Goal: Information Seeking & Learning: Learn about a topic

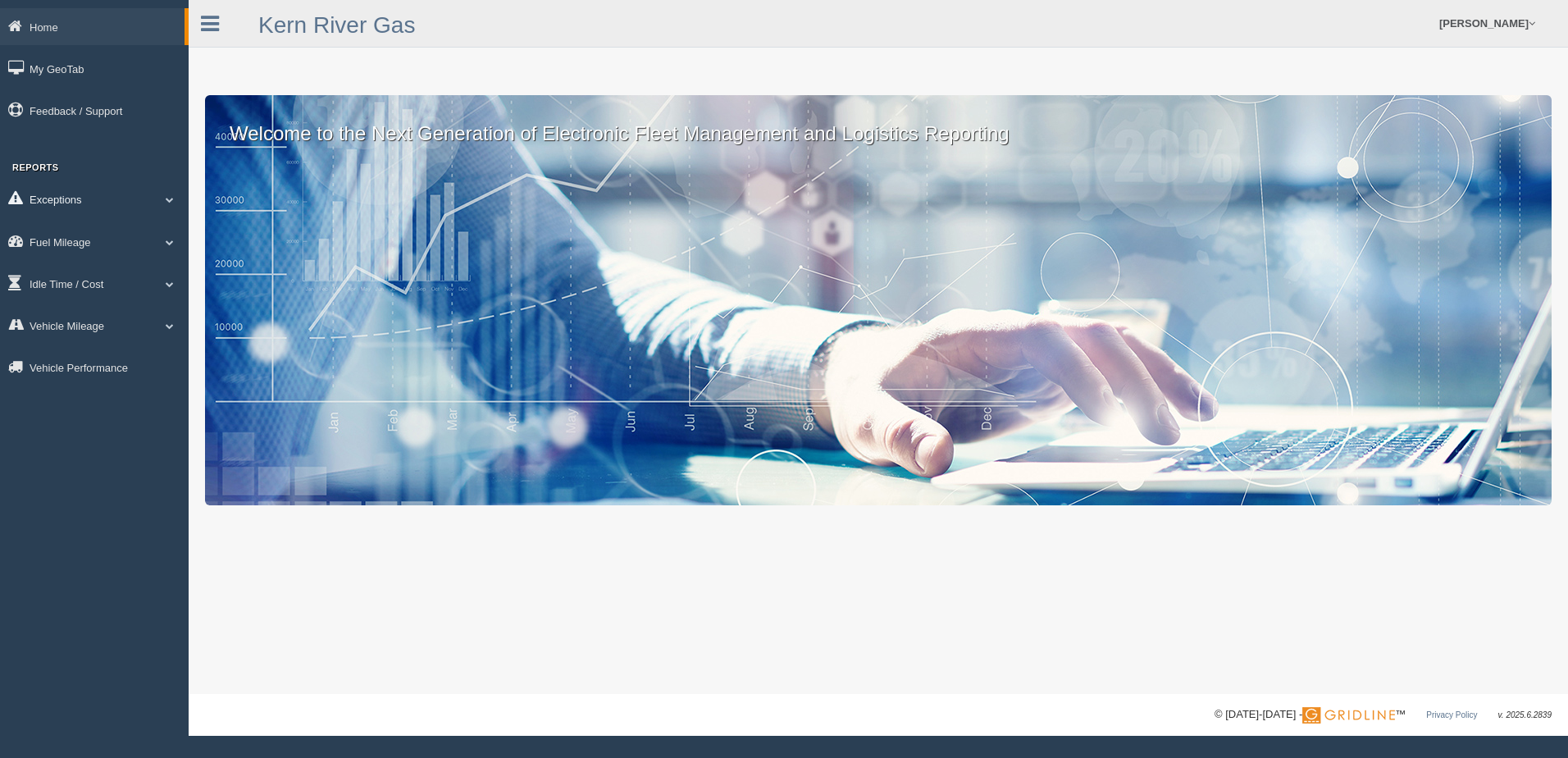
click at [52, 199] on link "Exceptions" at bounding box center [94, 199] width 189 height 37
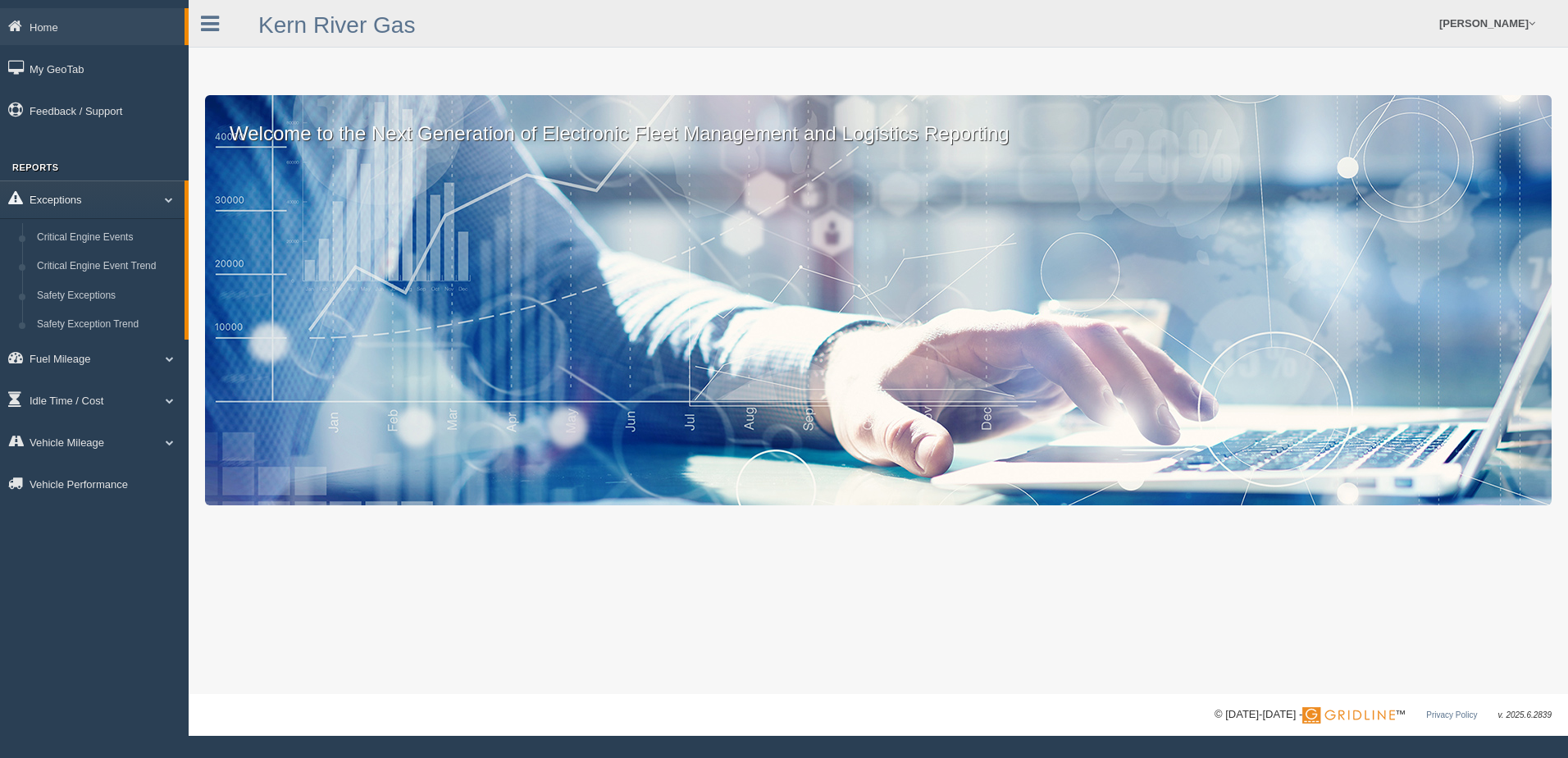
click at [52, 199] on link "Exceptions" at bounding box center [92, 199] width 185 height 37
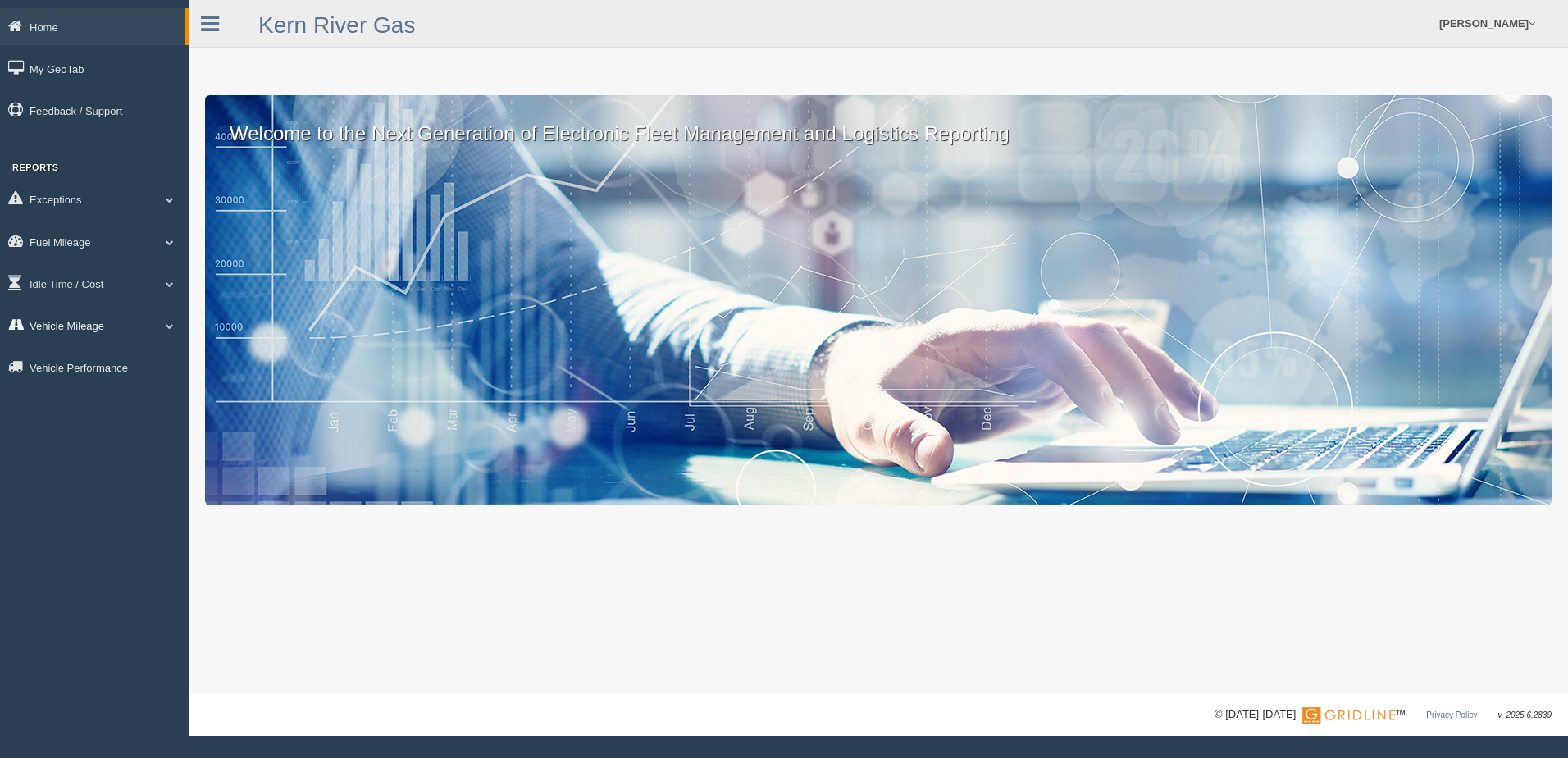
click at [62, 326] on link "Vehicle Mileage" at bounding box center [94, 325] width 189 height 37
click at [67, 368] on link "Vehicle Mileage" at bounding box center [106, 363] width 155 height 29
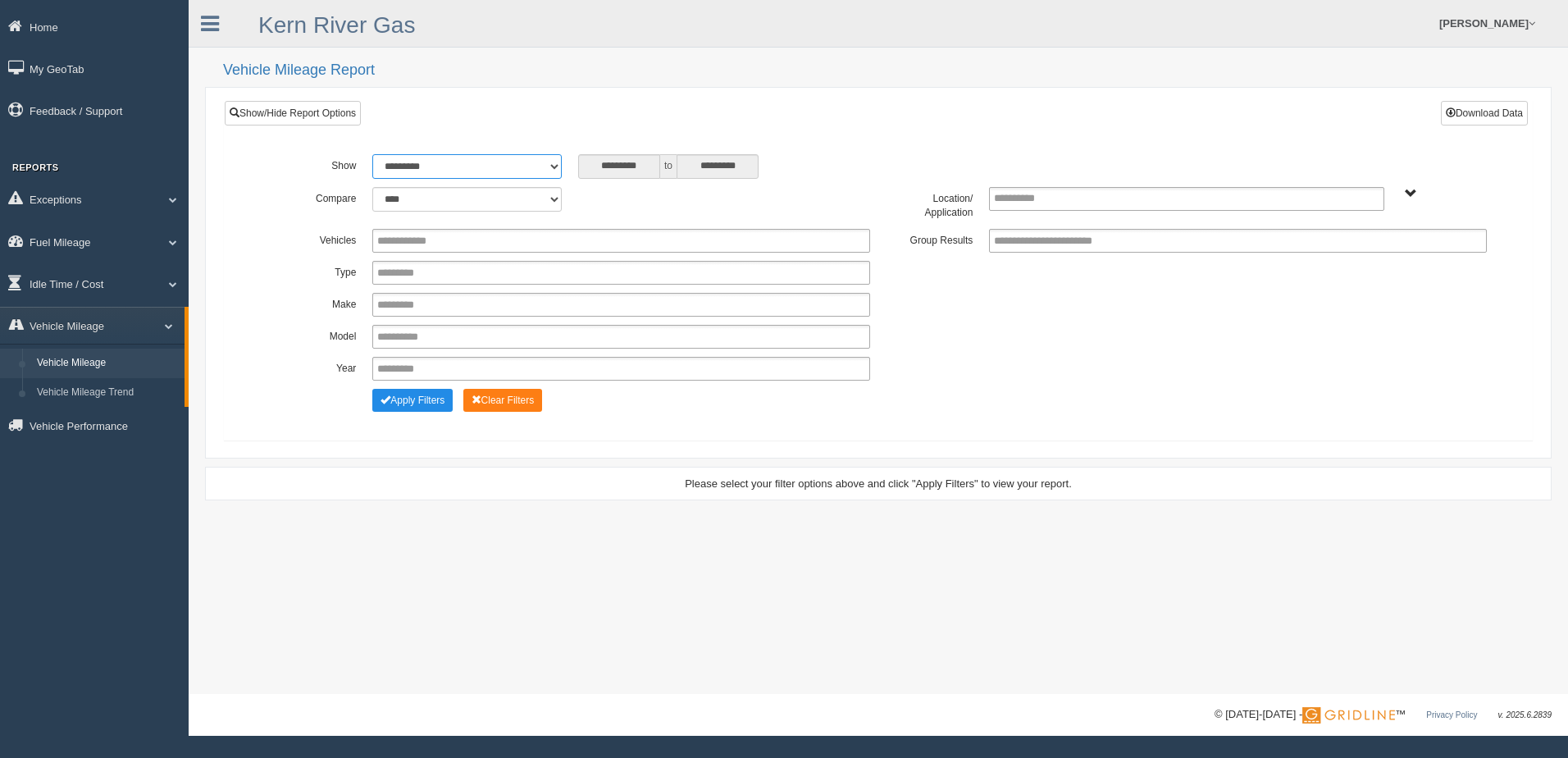
click at [556, 170] on select "**********" at bounding box center [467, 166] width 190 height 25
select select "**********"
click at [373, 154] on select "**********" at bounding box center [467, 166] width 190 height 25
type input "********"
type input "*********"
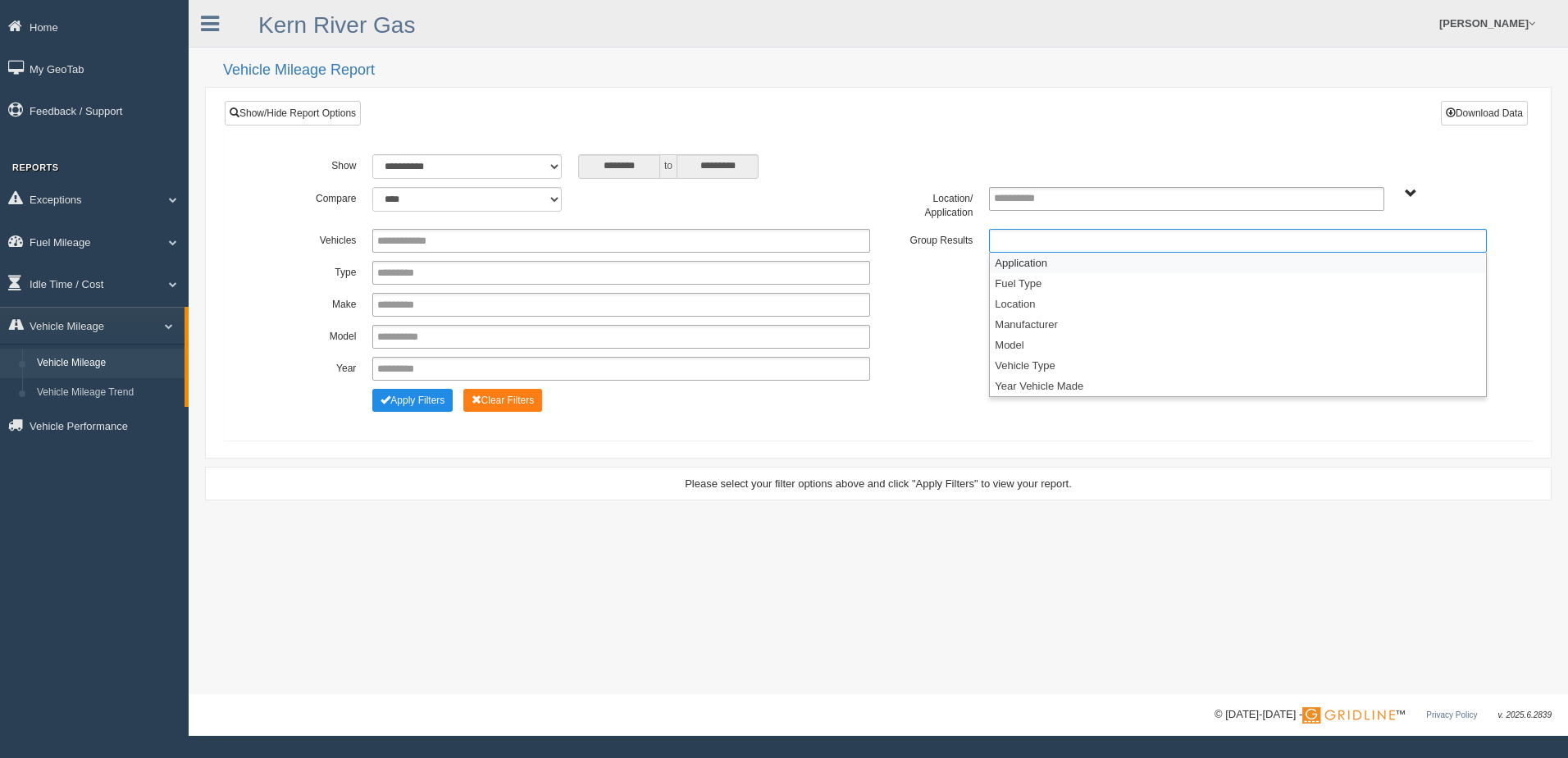
click at [1055, 248] on input "text" at bounding box center [1066, 240] width 144 height 21
click at [1042, 196] on input "text" at bounding box center [1029, 199] width 71 height 21
type input "**********"
click at [1033, 297] on li "Las Vegas District" at bounding box center [1186, 303] width 393 height 21
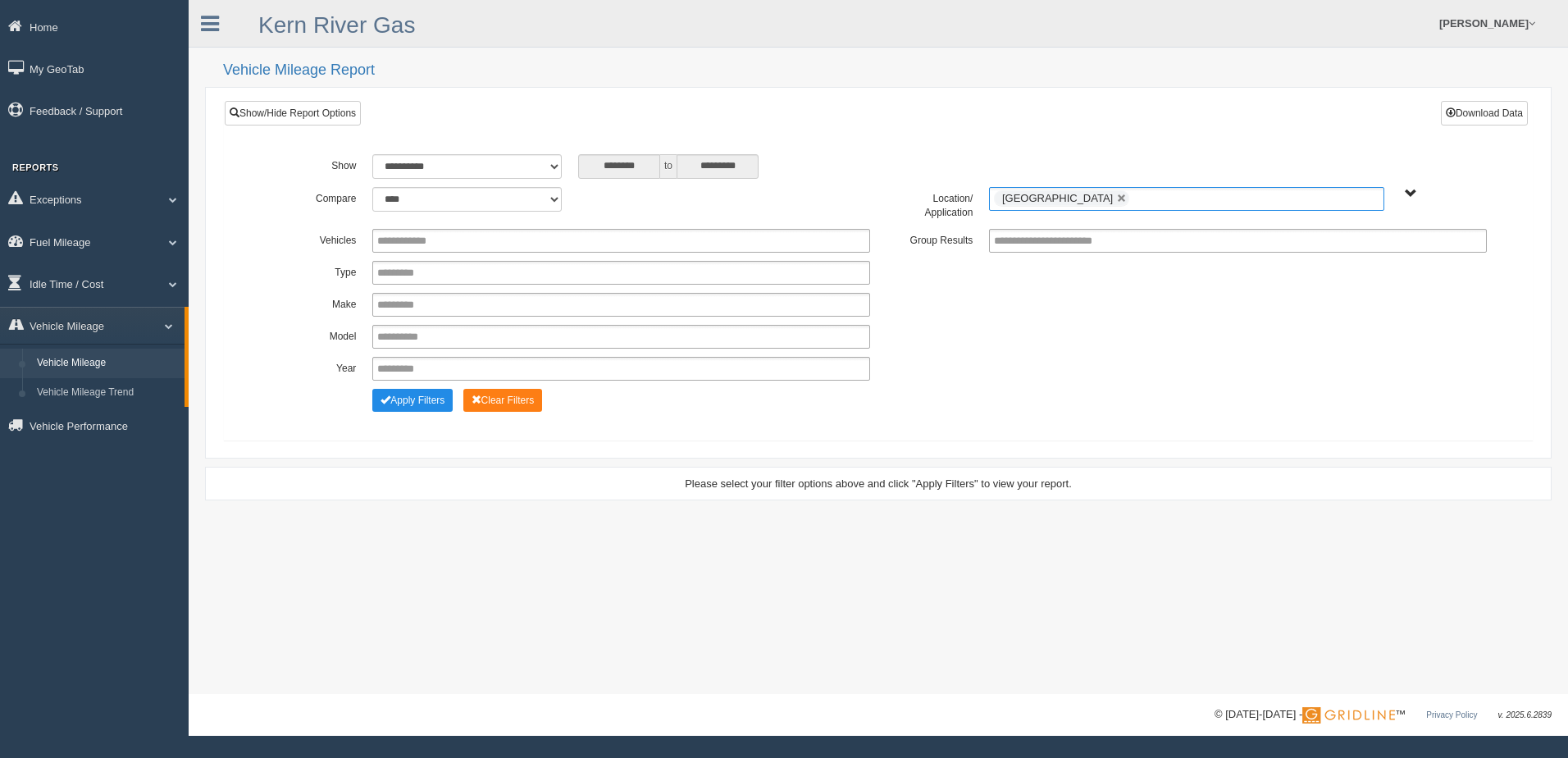
click at [1023, 334] on div "**********" at bounding box center [878, 336] width 1234 height 24
click at [421, 399] on button "Apply Filters" at bounding box center [413, 400] width 81 height 23
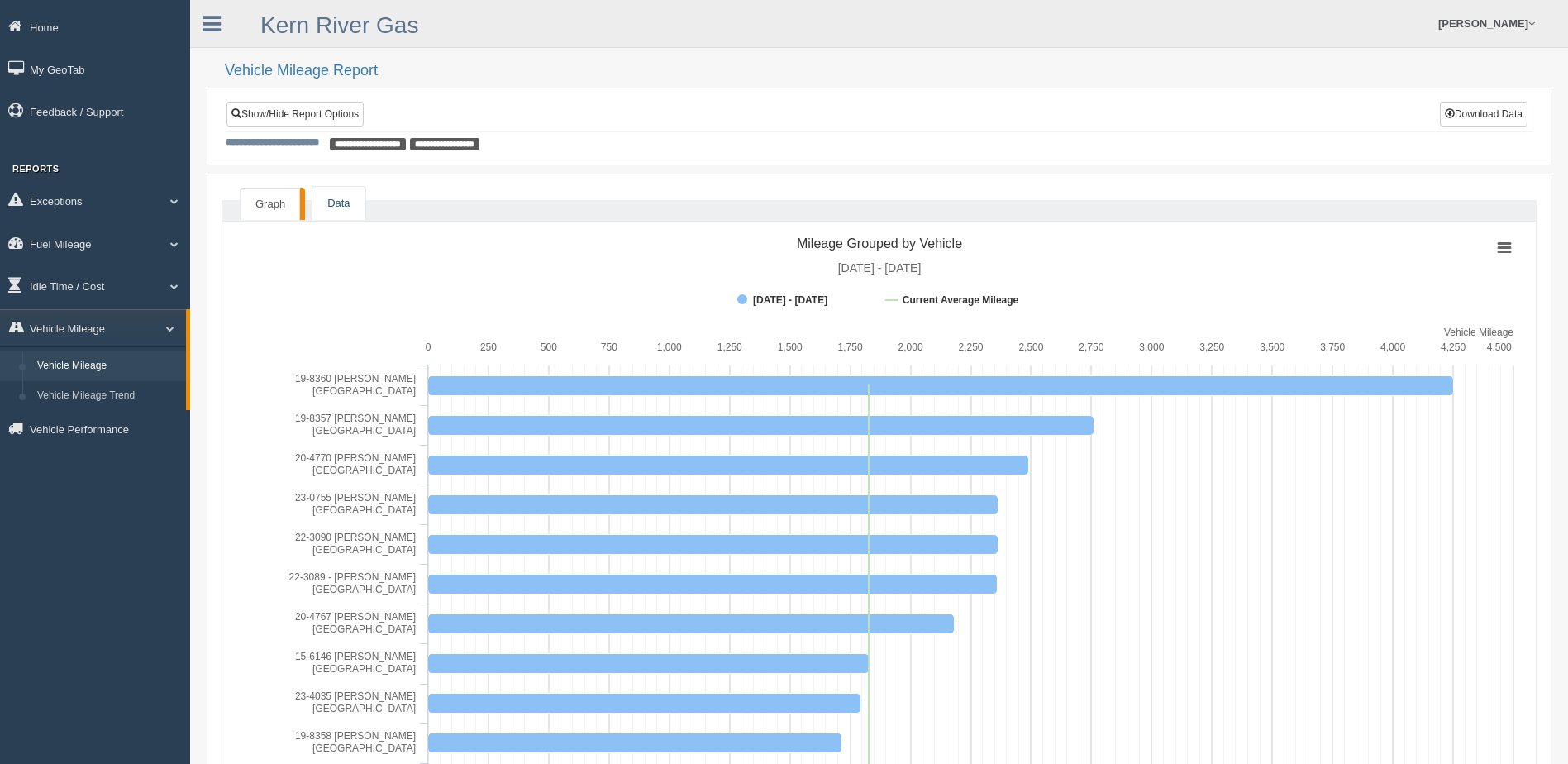
click at [346, 205] on link "Data" at bounding box center [339, 204] width 52 height 34
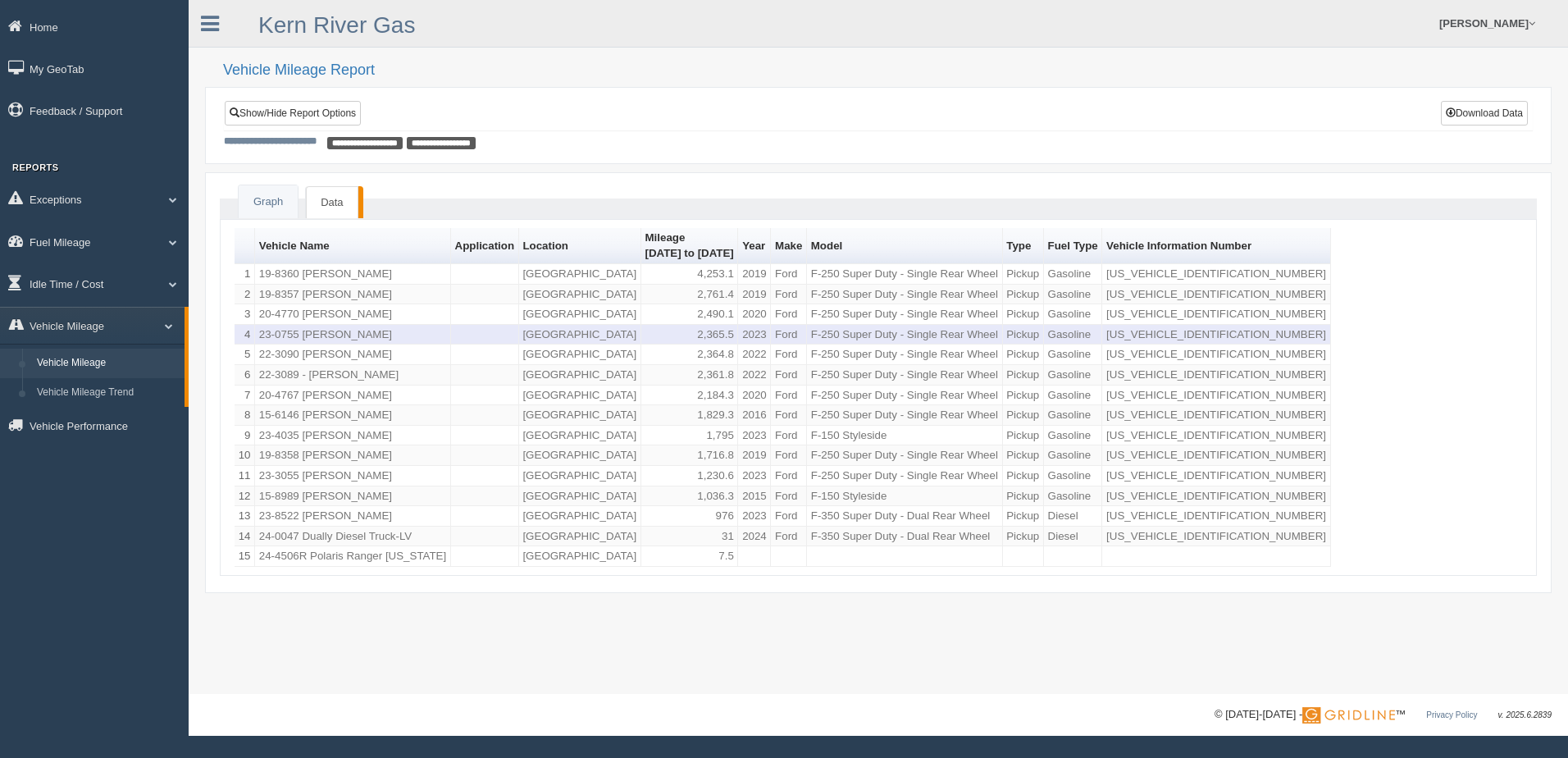
click at [548, 330] on td "Las Vegas District" at bounding box center [580, 334] width 122 height 21
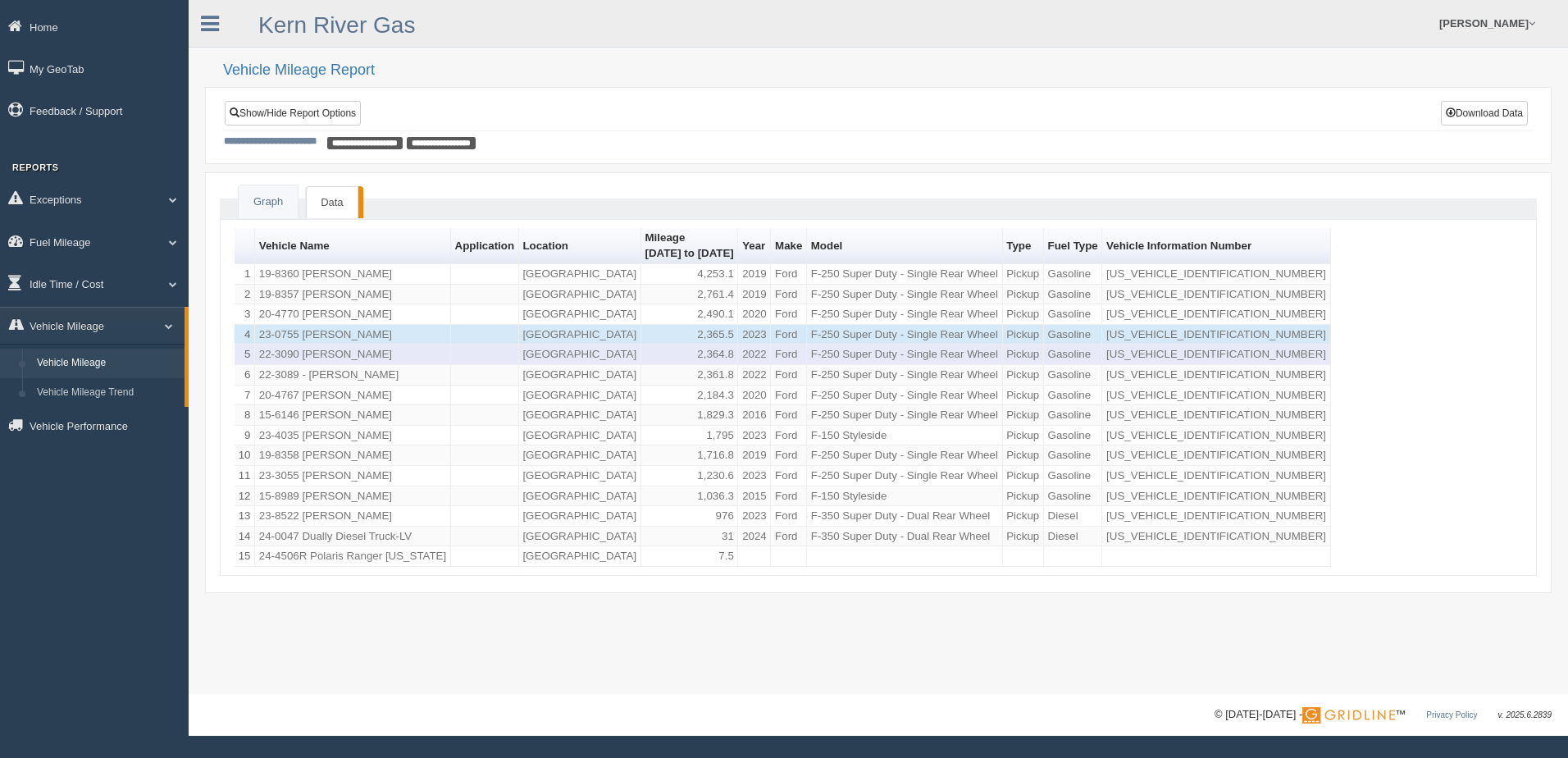
click at [335, 356] on td "22-3090 Kevin Lueken" at bounding box center [354, 354] width 196 height 21
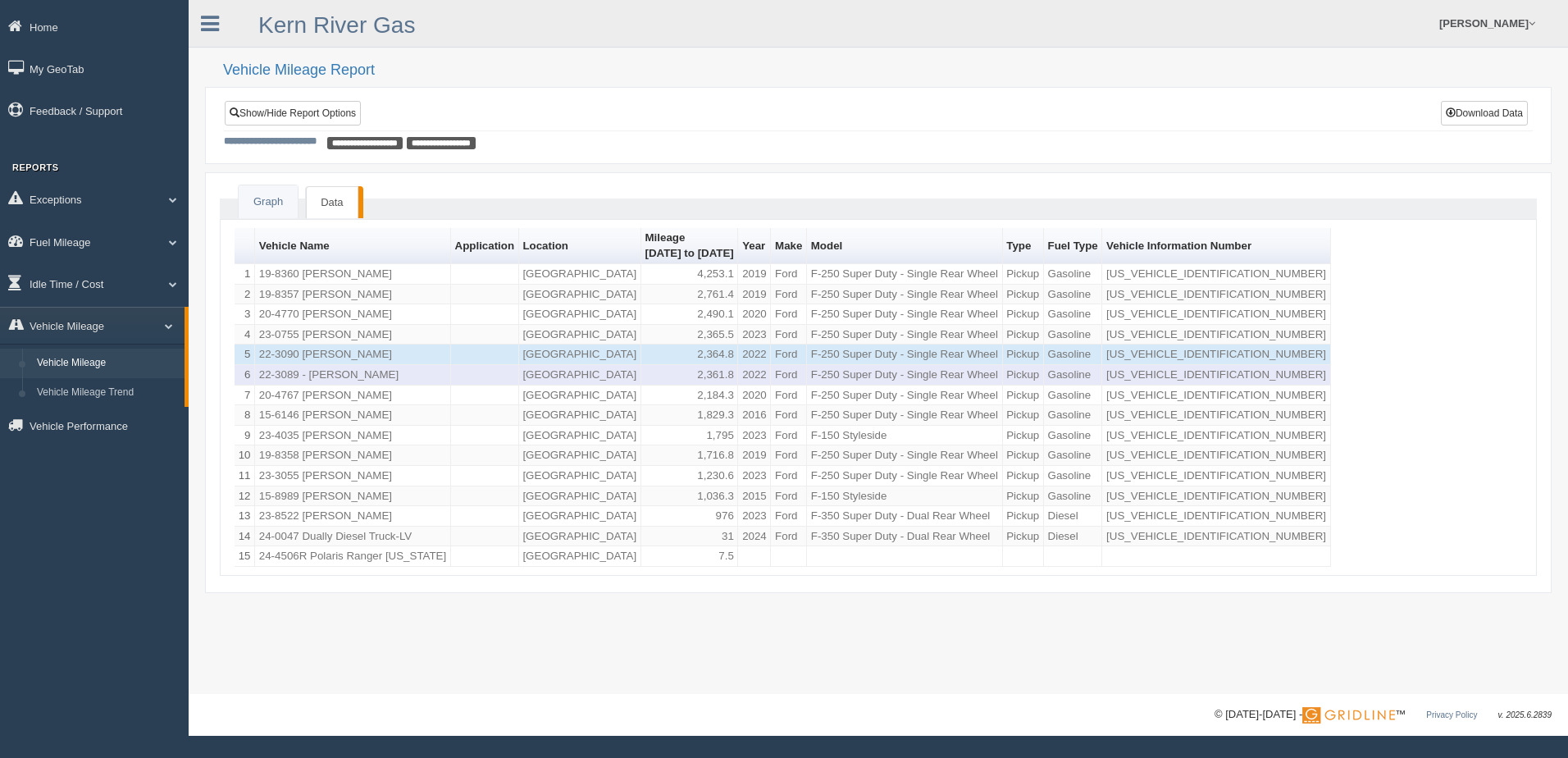
click at [482, 375] on td at bounding box center [485, 375] width 68 height 21
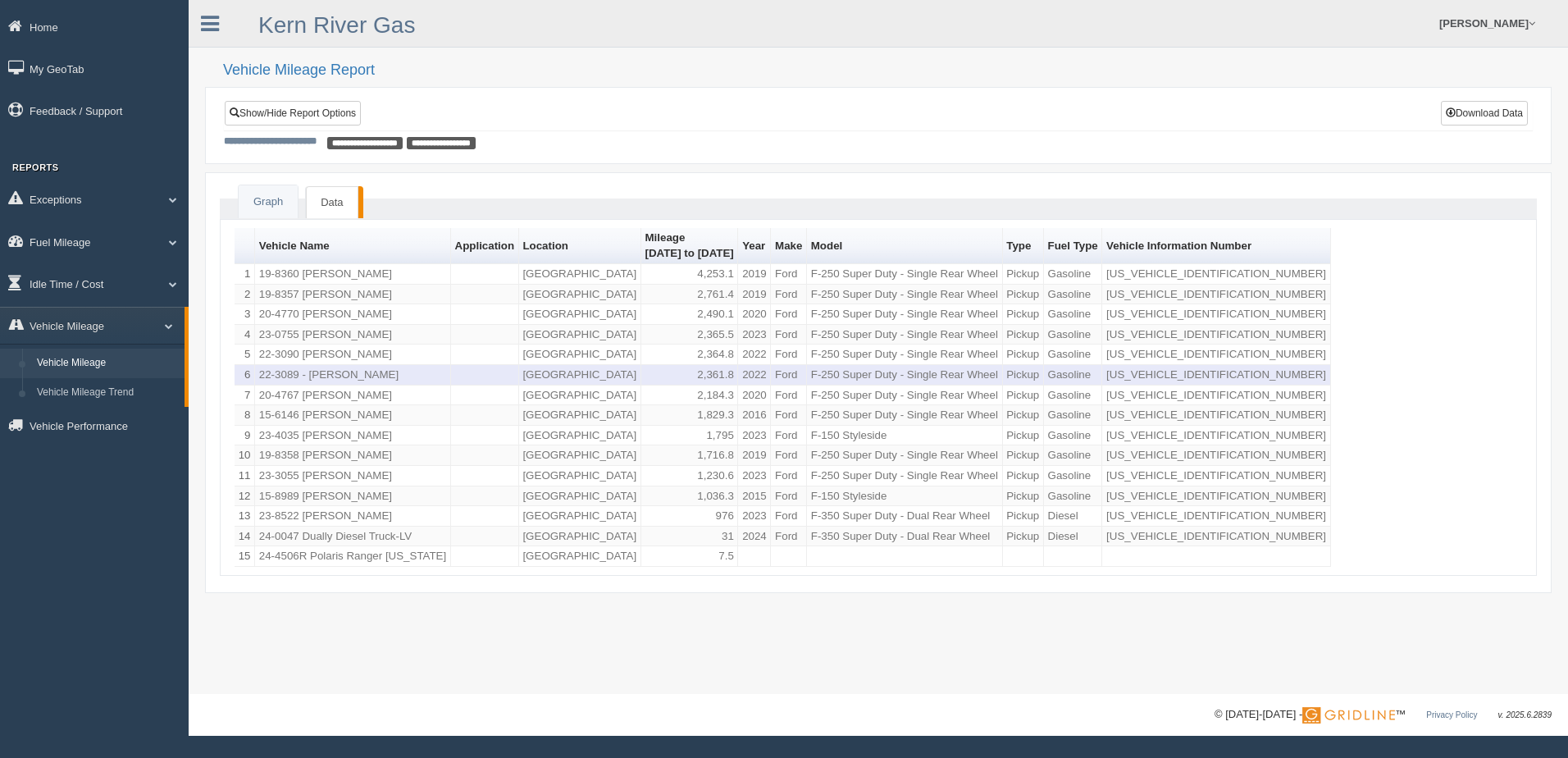
click at [691, 375] on td "2,361.8" at bounding box center [690, 375] width 97 height 21
copy td "2,361.8"
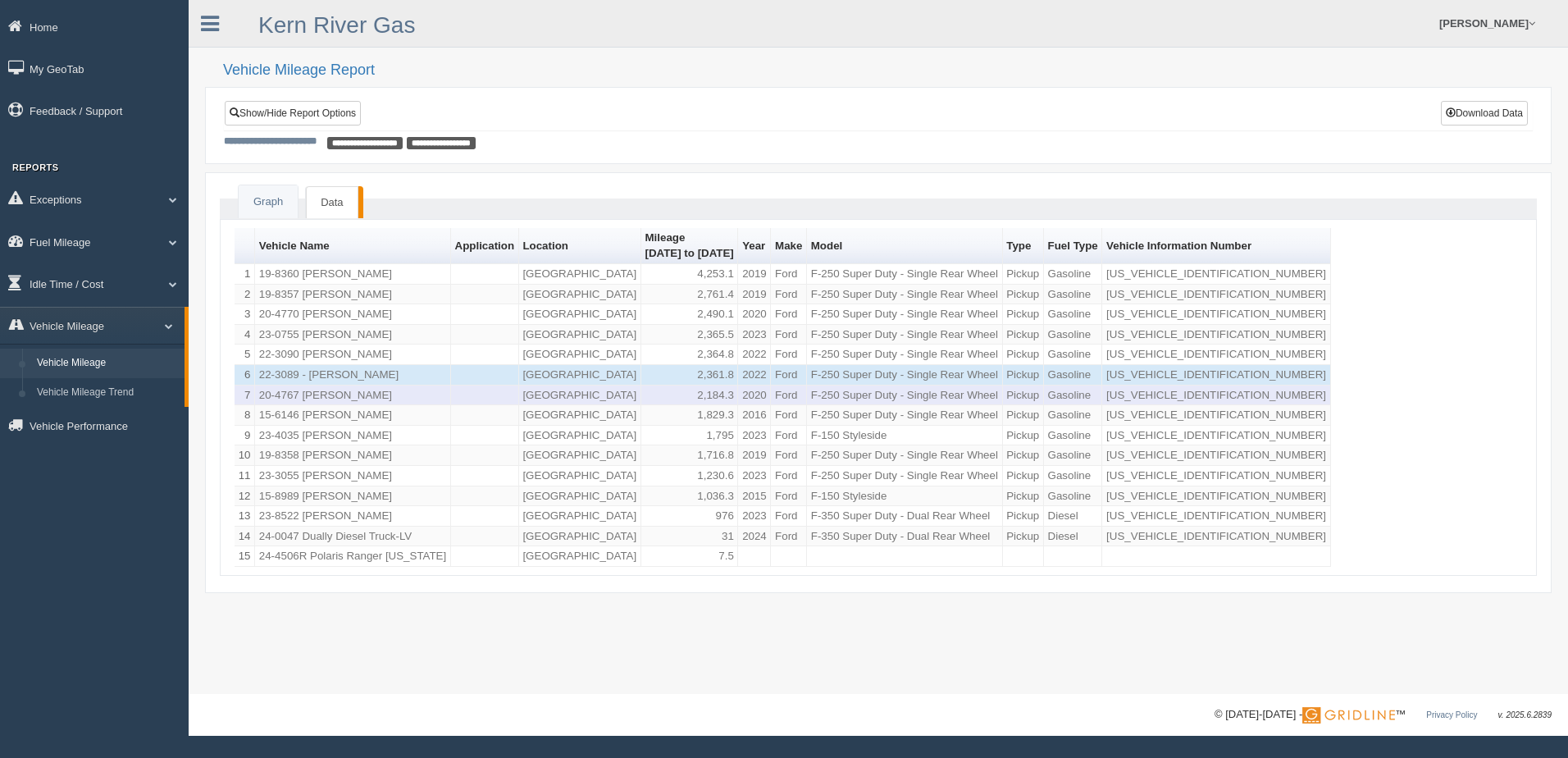
click at [698, 400] on td "2,184.3" at bounding box center [690, 395] width 97 height 21
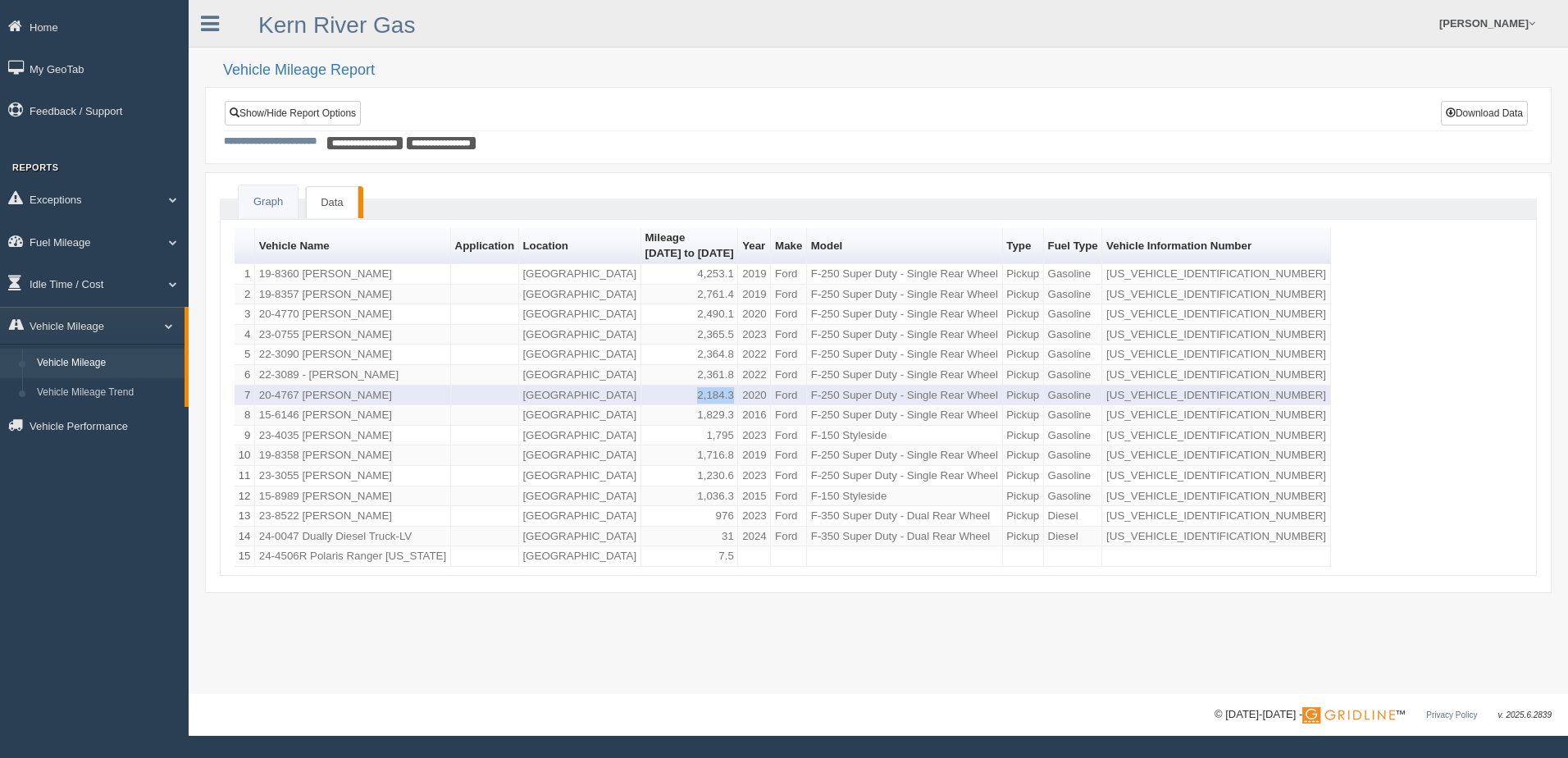
click at [698, 400] on td "2,184.3" at bounding box center [690, 395] width 97 height 21
copy td "2,184.3"
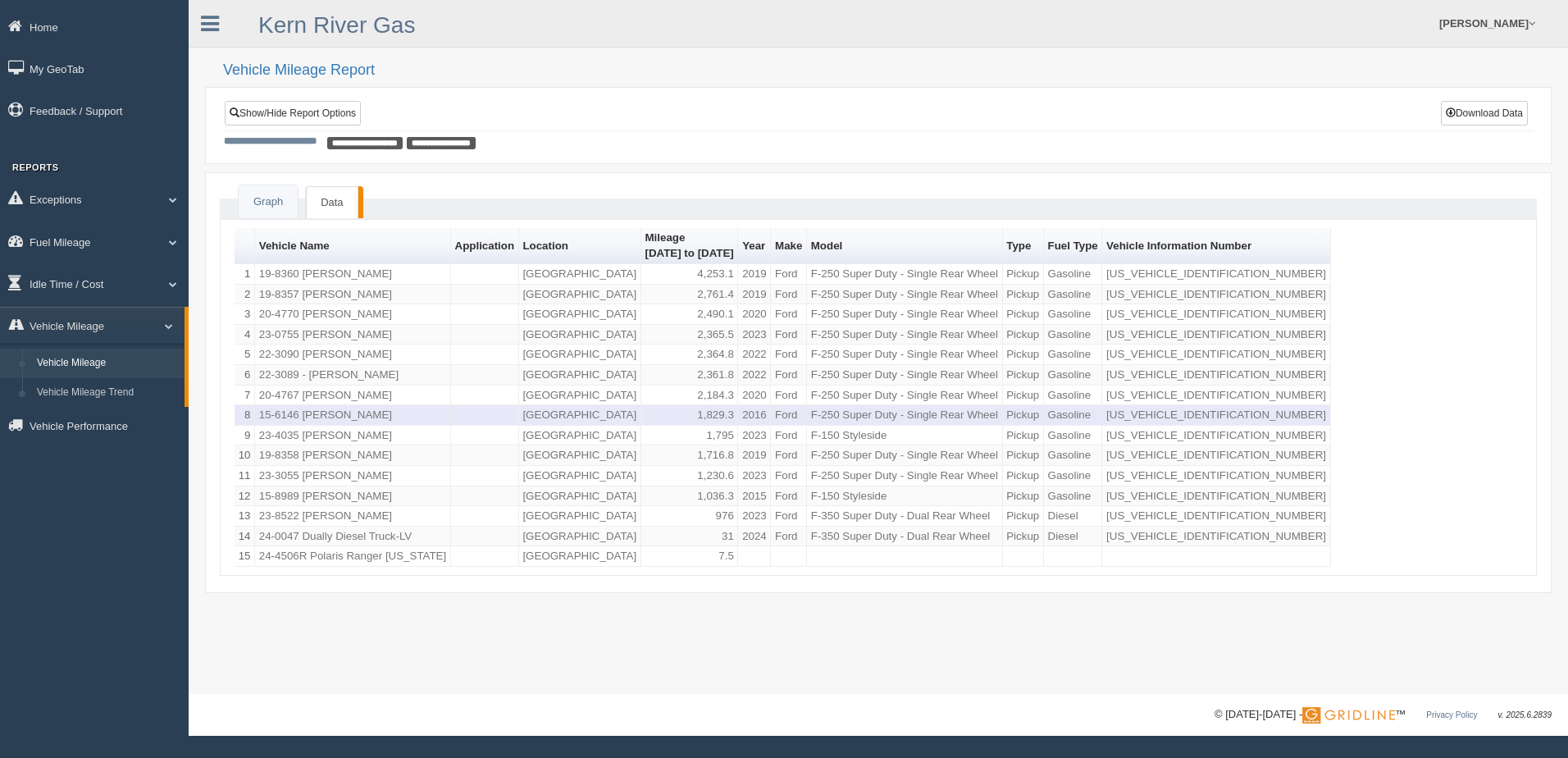
click at [703, 415] on td "1,829.3" at bounding box center [690, 415] width 97 height 21
copy td "1,829.3"
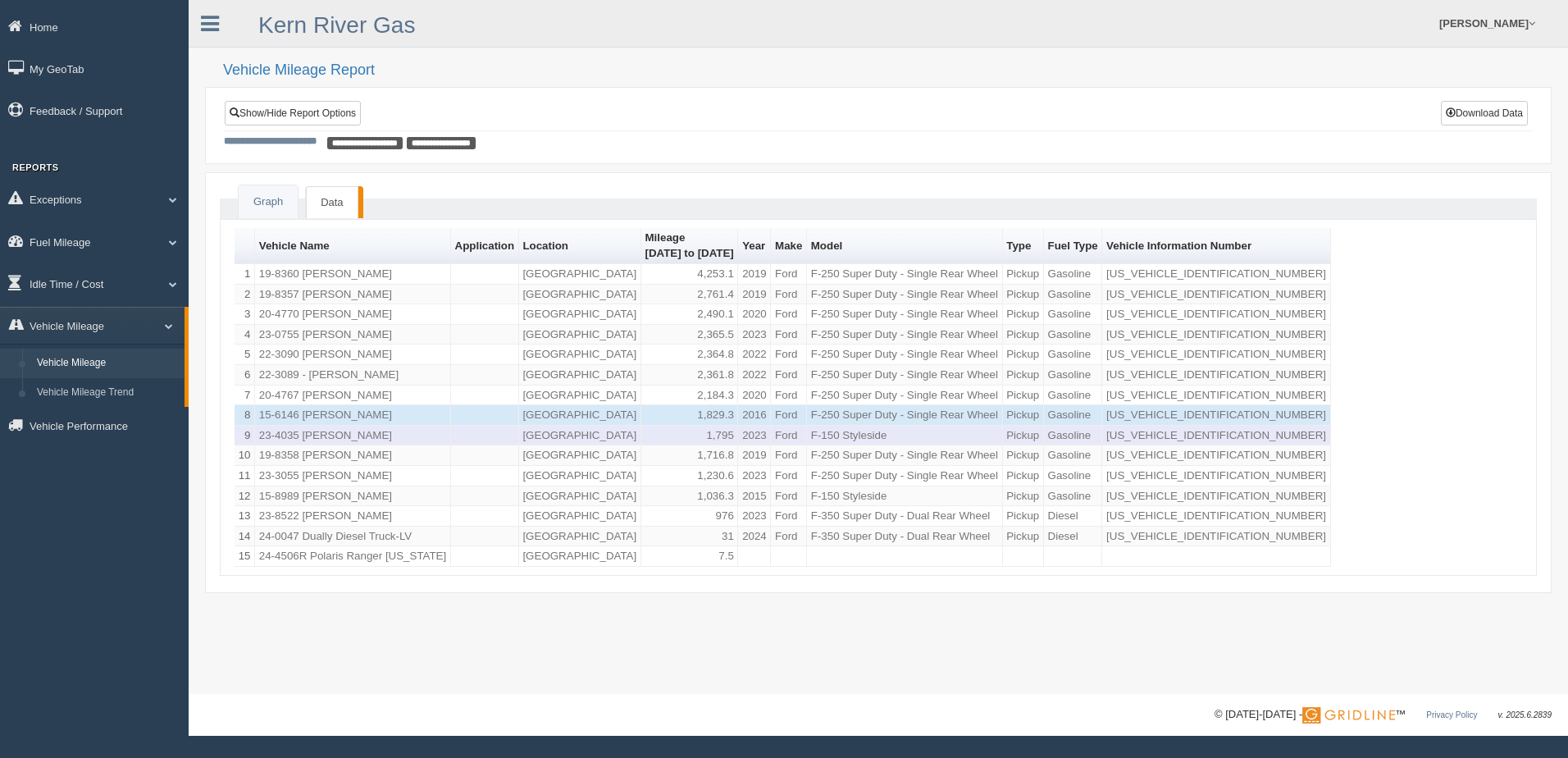
click at [715, 439] on td "1,795" at bounding box center [690, 436] width 97 height 21
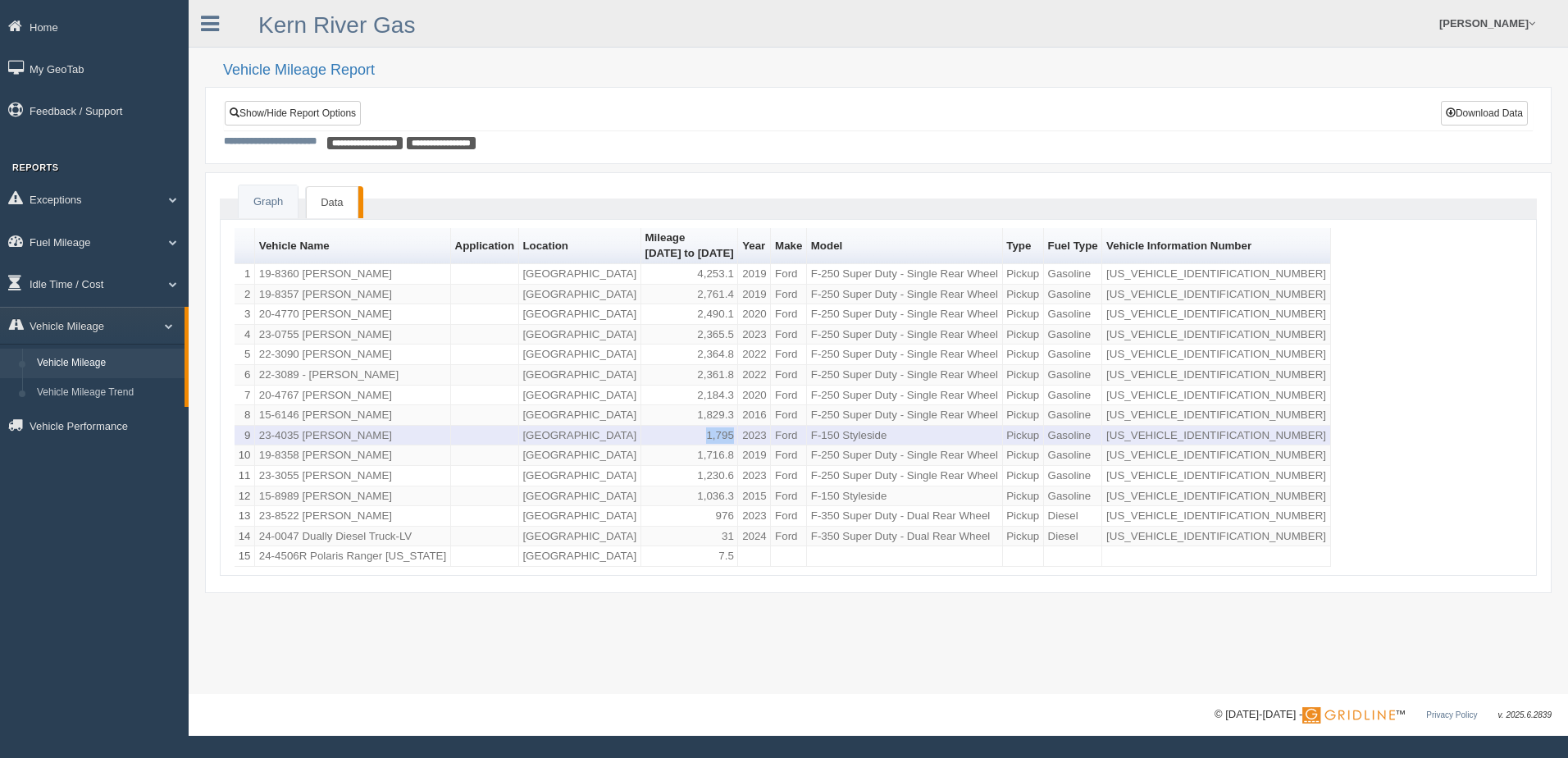
click at [715, 439] on td "1,795" at bounding box center [690, 436] width 97 height 21
copy td "1,795"
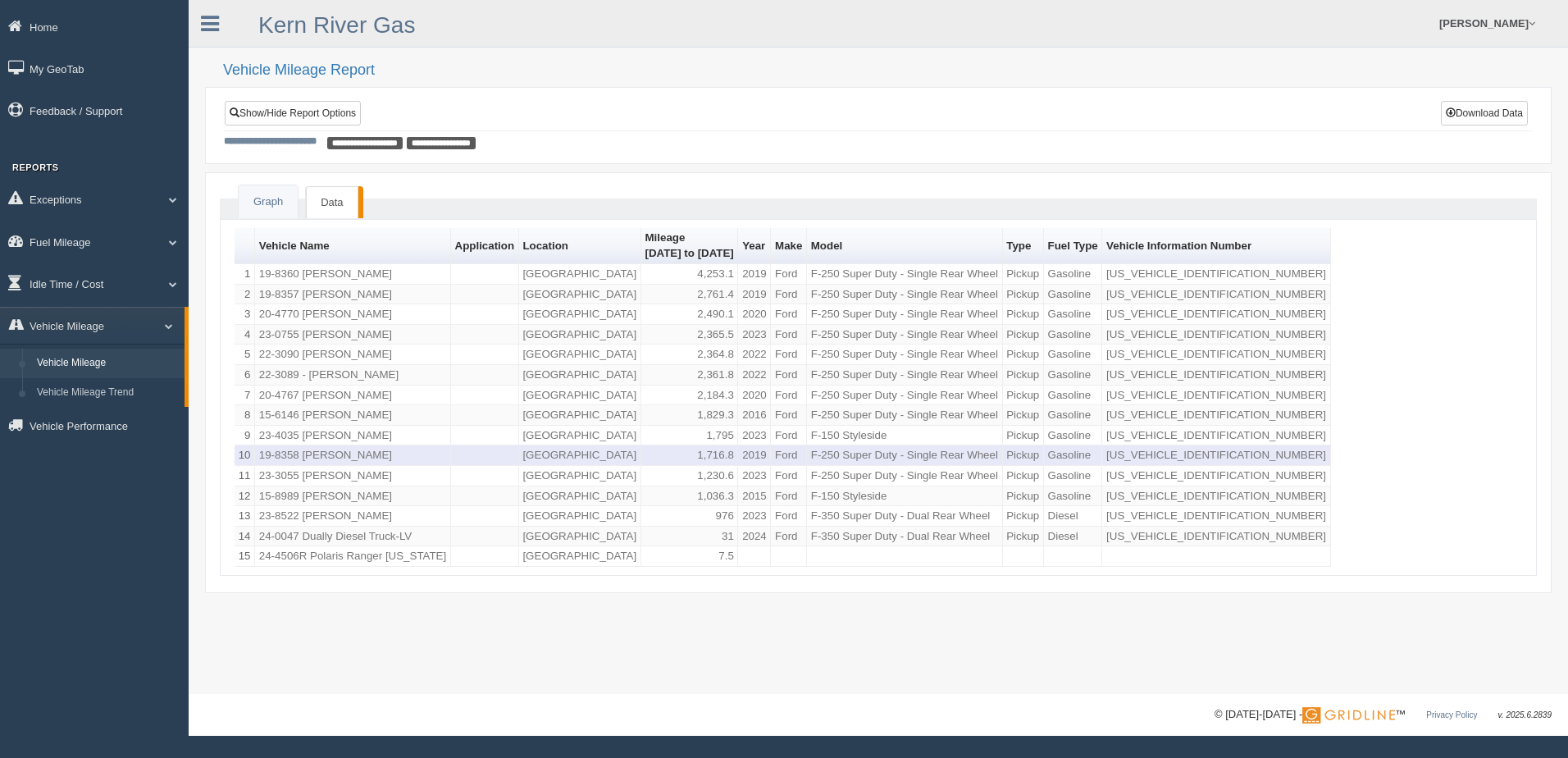
click at [699, 458] on td "1,716.8" at bounding box center [690, 455] width 97 height 21
copy td "1,716.8"
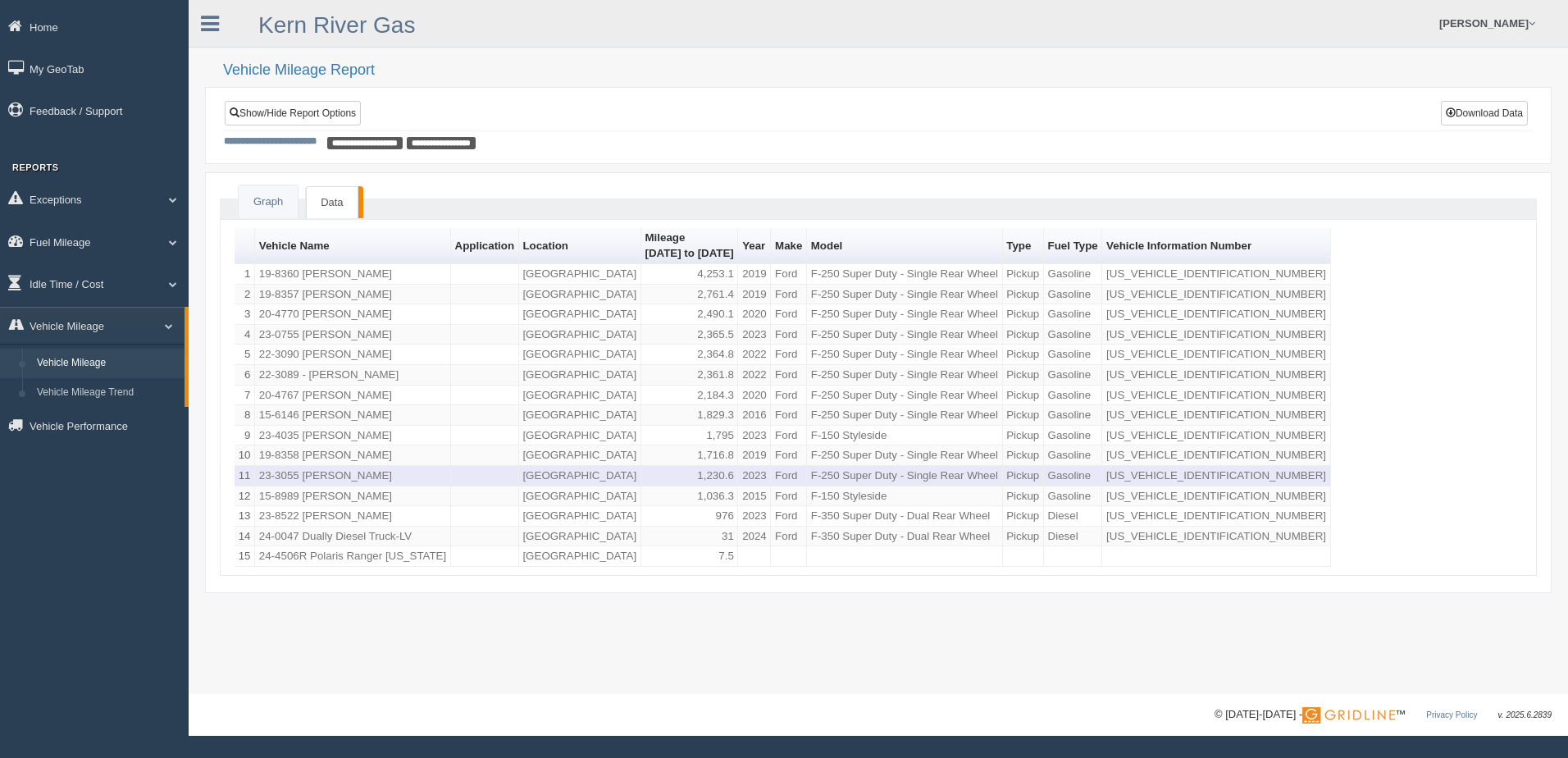
click at [713, 479] on td "1,230.6" at bounding box center [690, 476] width 97 height 21
copy td "1,230.6"
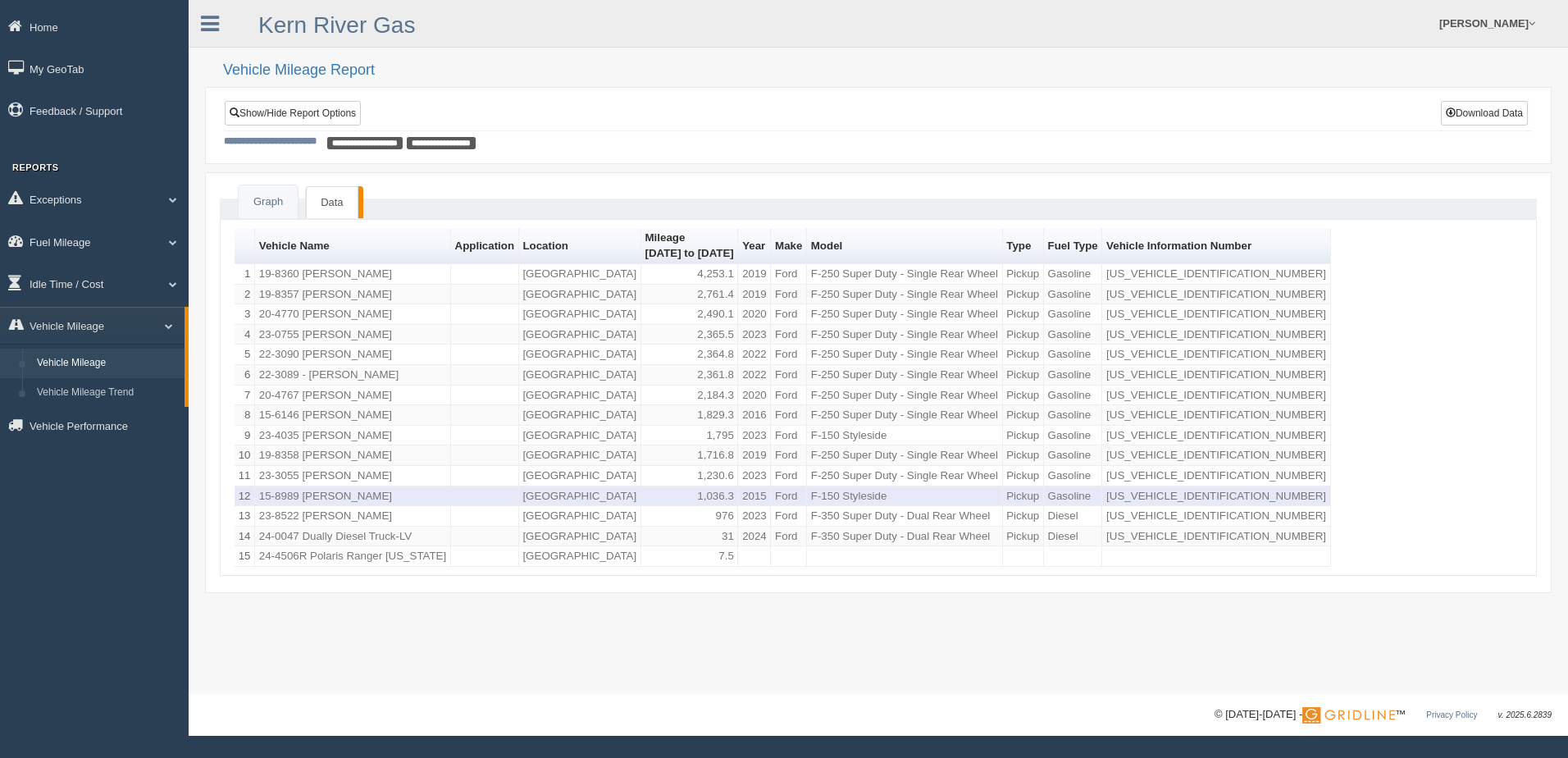
click at [691, 499] on td "1,036.3" at bounding box center [690, 497] width 97 height 21
copy td "1,036.3"
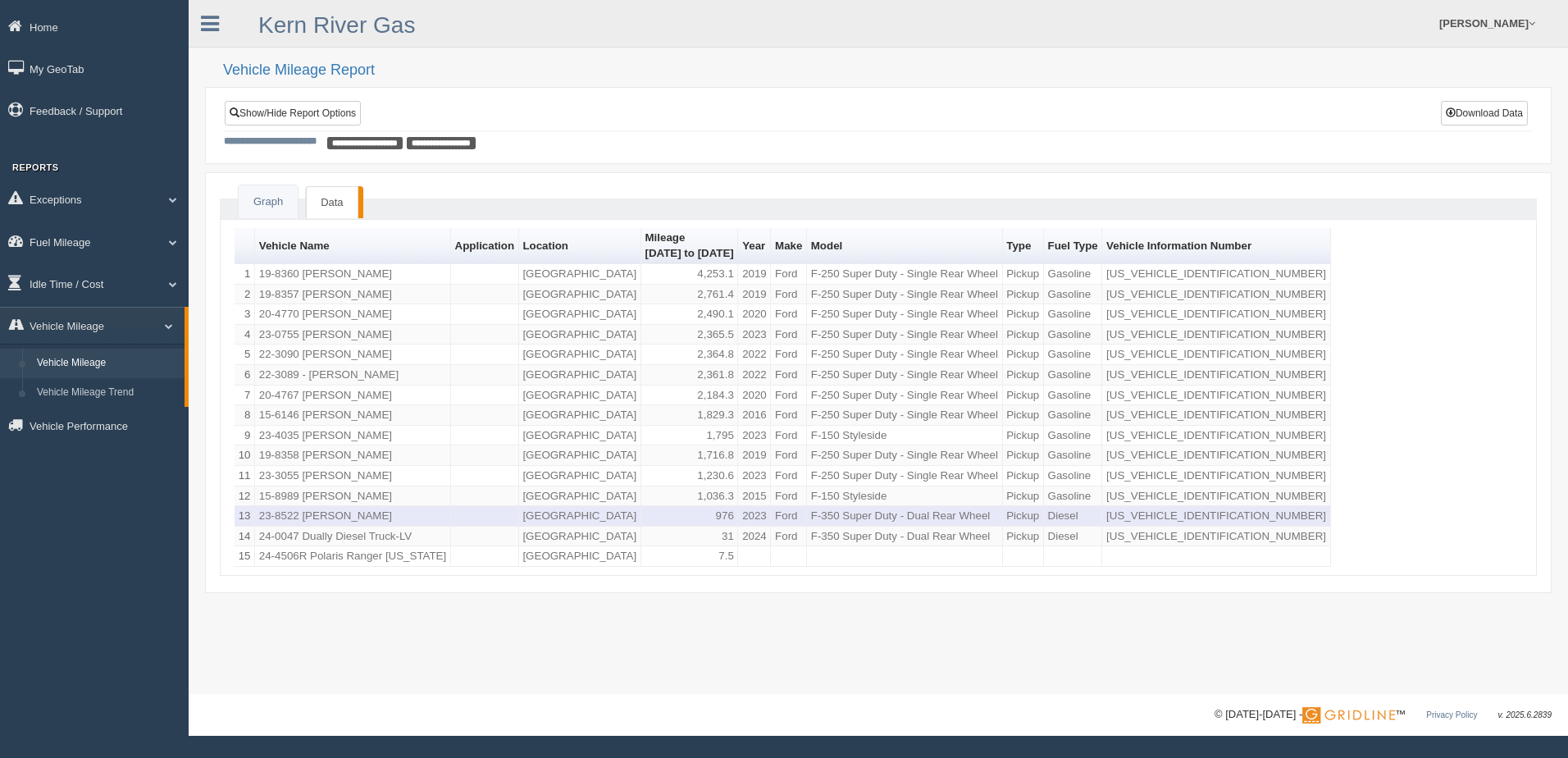
click at [720, 520] on td "976" at bounding box center [690, 516] width 97 height 21
copy td "976"
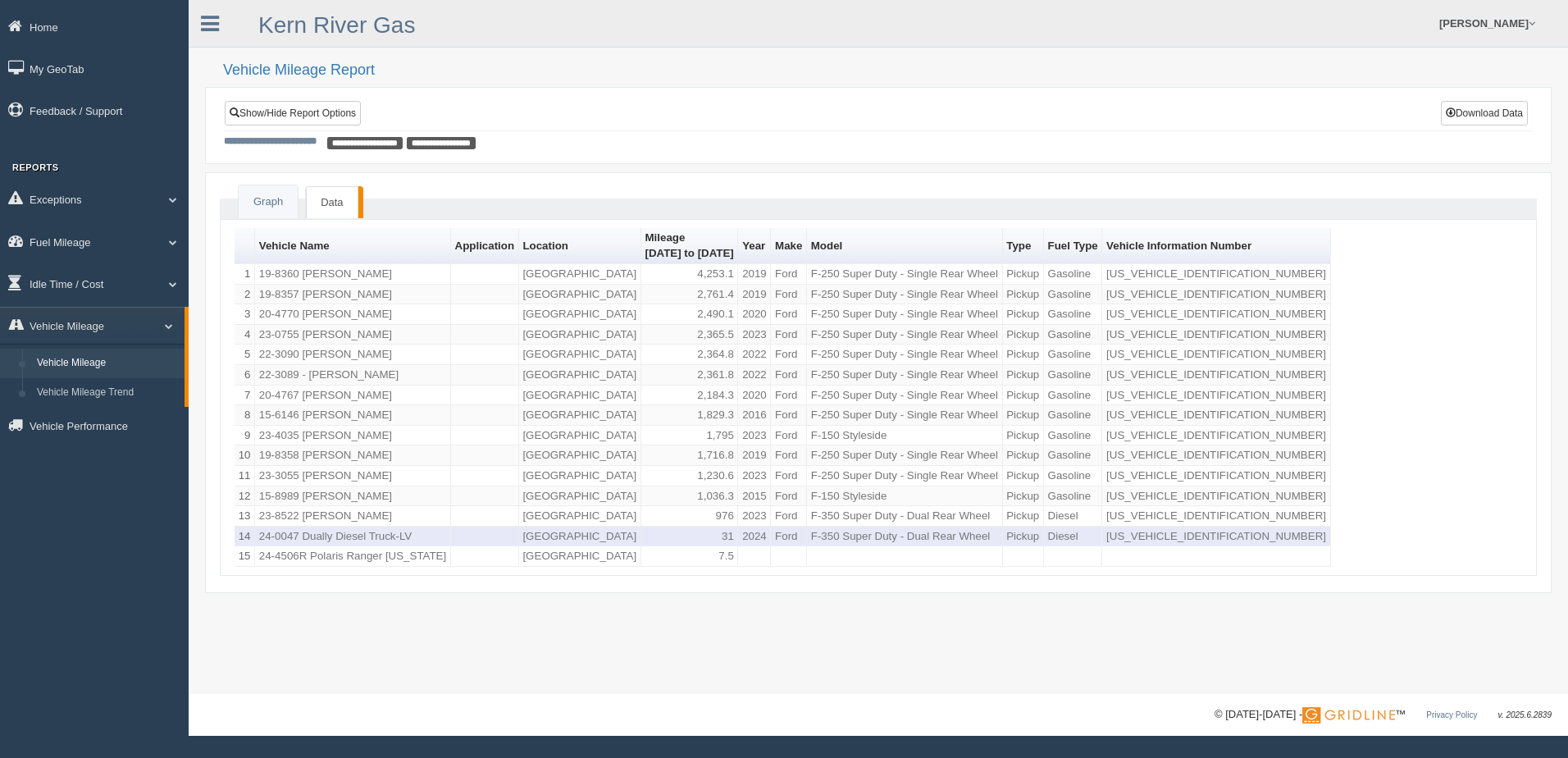
click at [720, 538] on td "31" at bounding box center [690, 537] width 97 height 21
copy td "31"
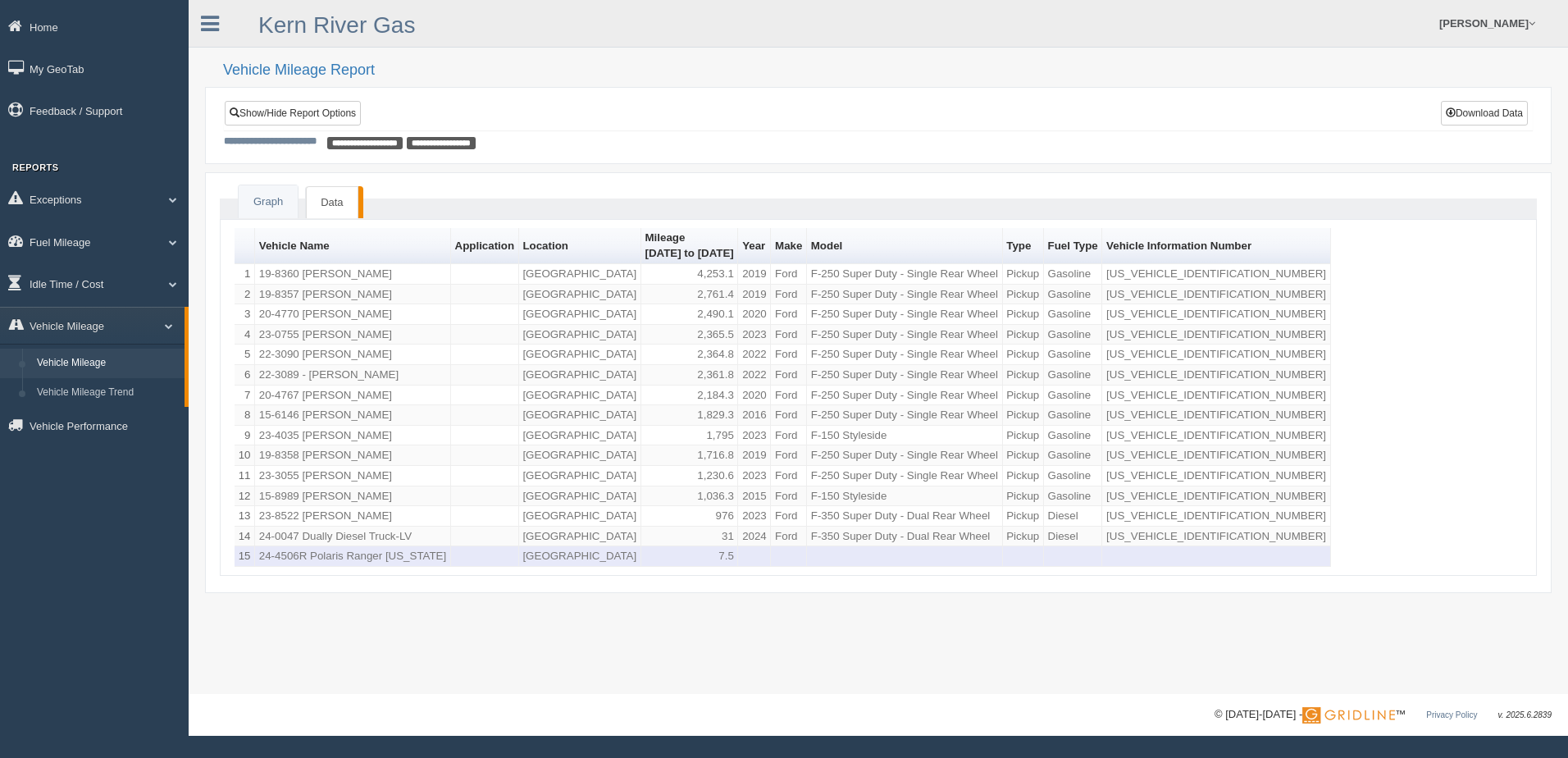
click at [724, 556] on td "7.5" at bounding box center [690, 557] width 97 height 21
copy td "7.5"
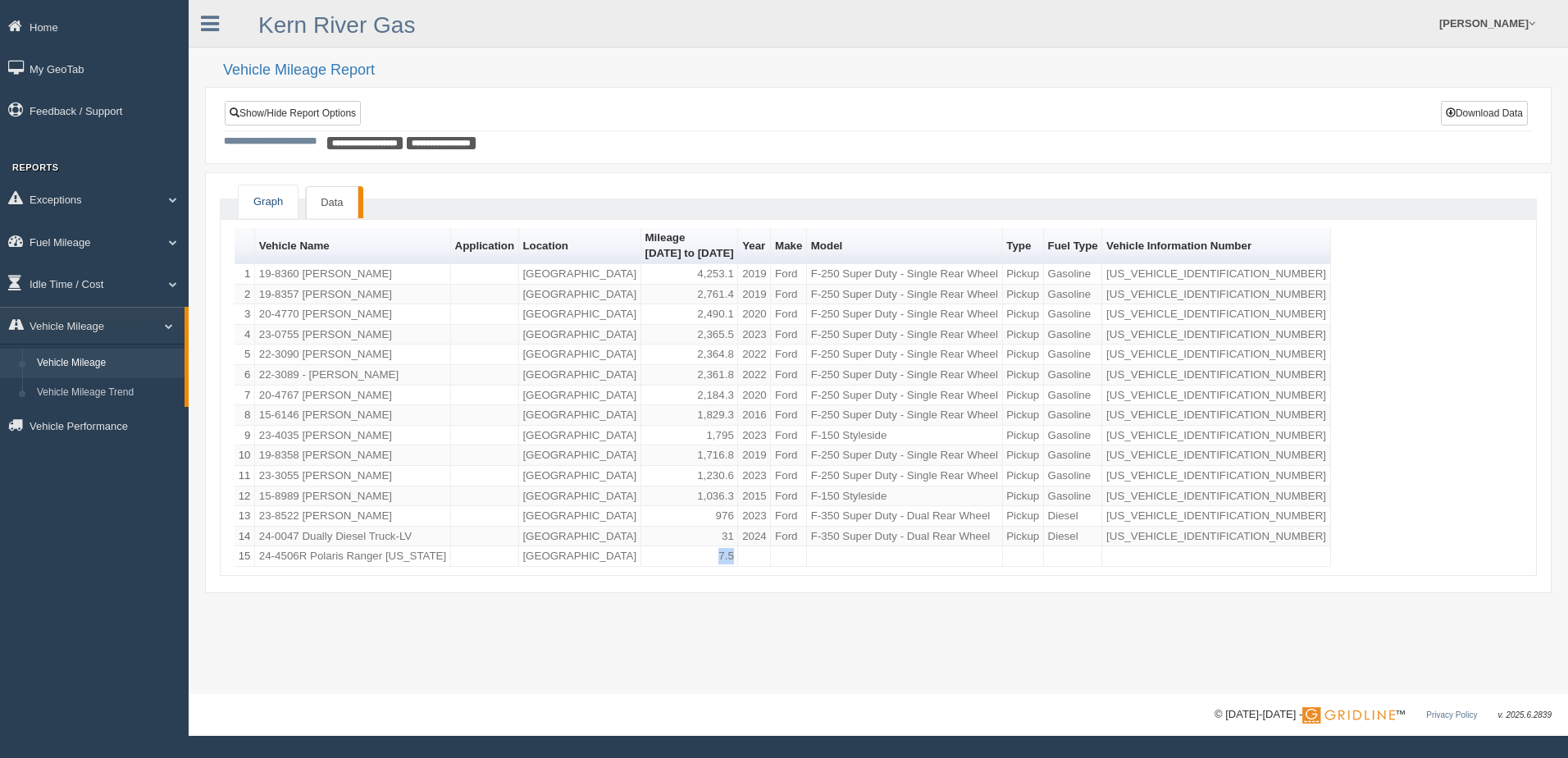
click at [273, 201] on link "Graph" at bounding box center [268, 202] width 59 height 33
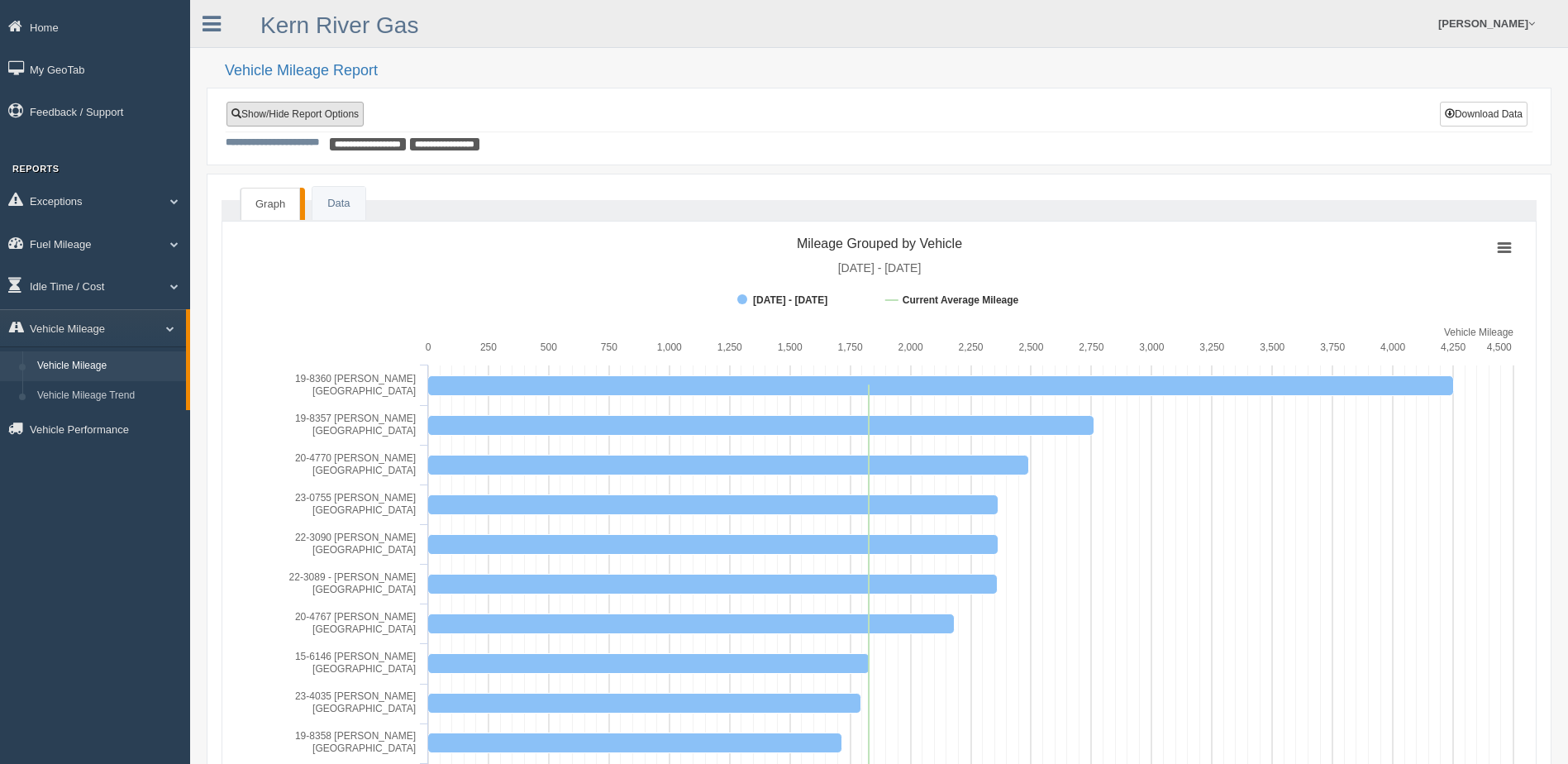
click at [319, 109] on link "Show/Hide Report Options" at bounding box center [295, 114] width 138 height 25
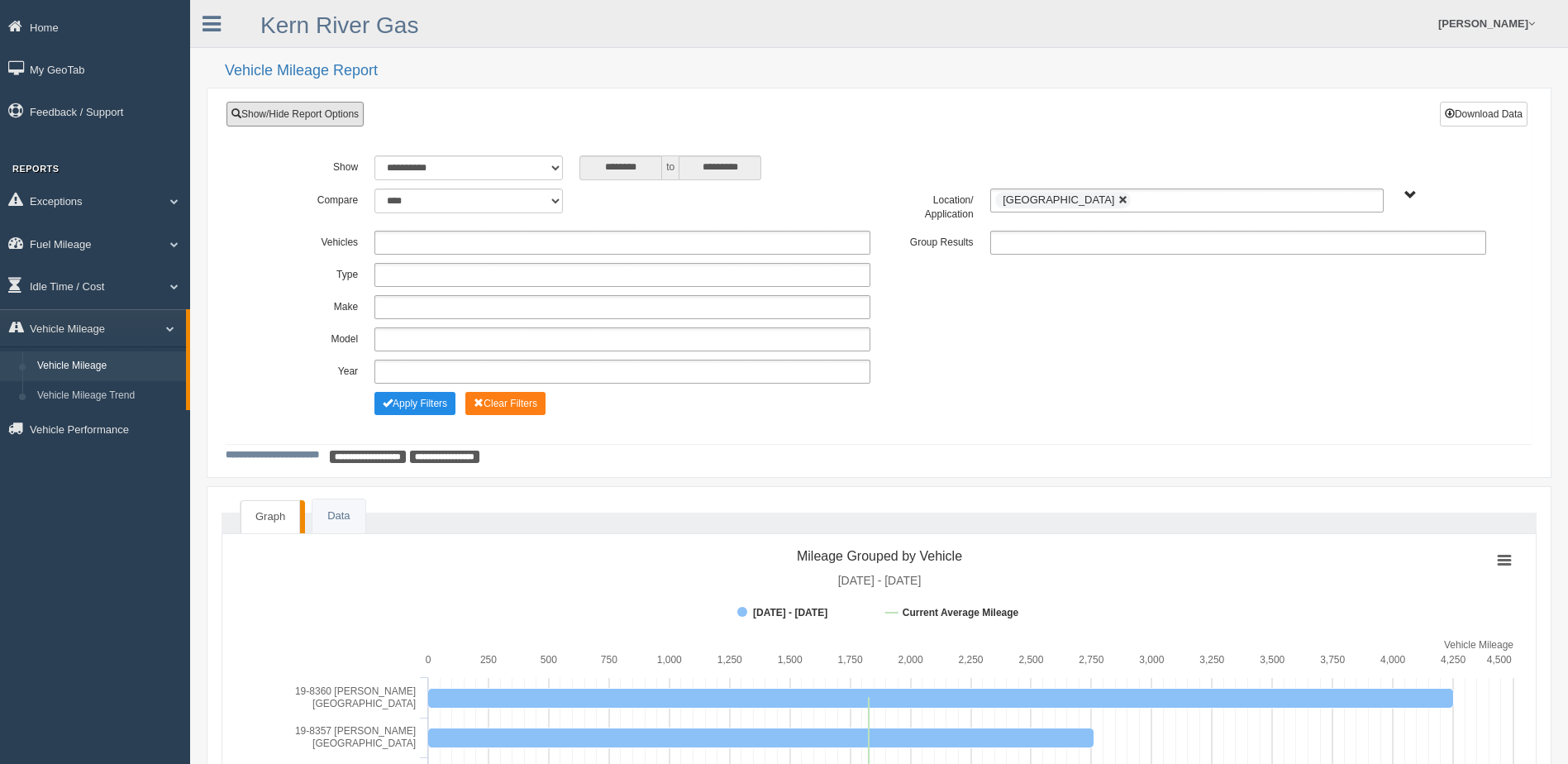
click at [1119, 201] on link at bounding box center [1124, 200] width 10 height 10
type input "**********"
click at [1100, 205] on ul at bounding box center [1186, 200] width 393 height 24
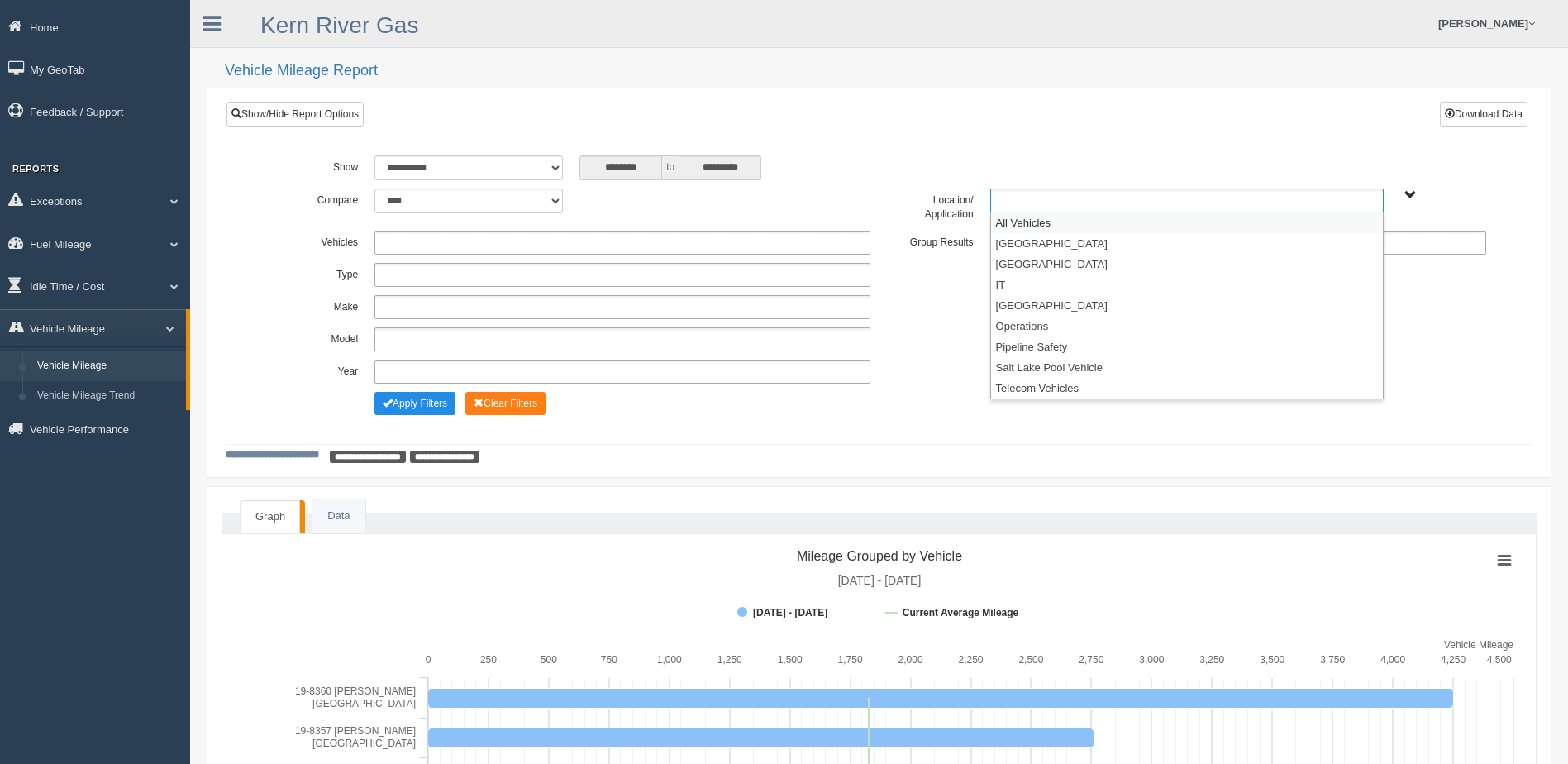
click at [1100, 205] on ul at bounding box center [1186, 200] width 393 height 24
click at [423, 231] on ul at bounding box center [623, 242] width 496 height 24
type input "**********"
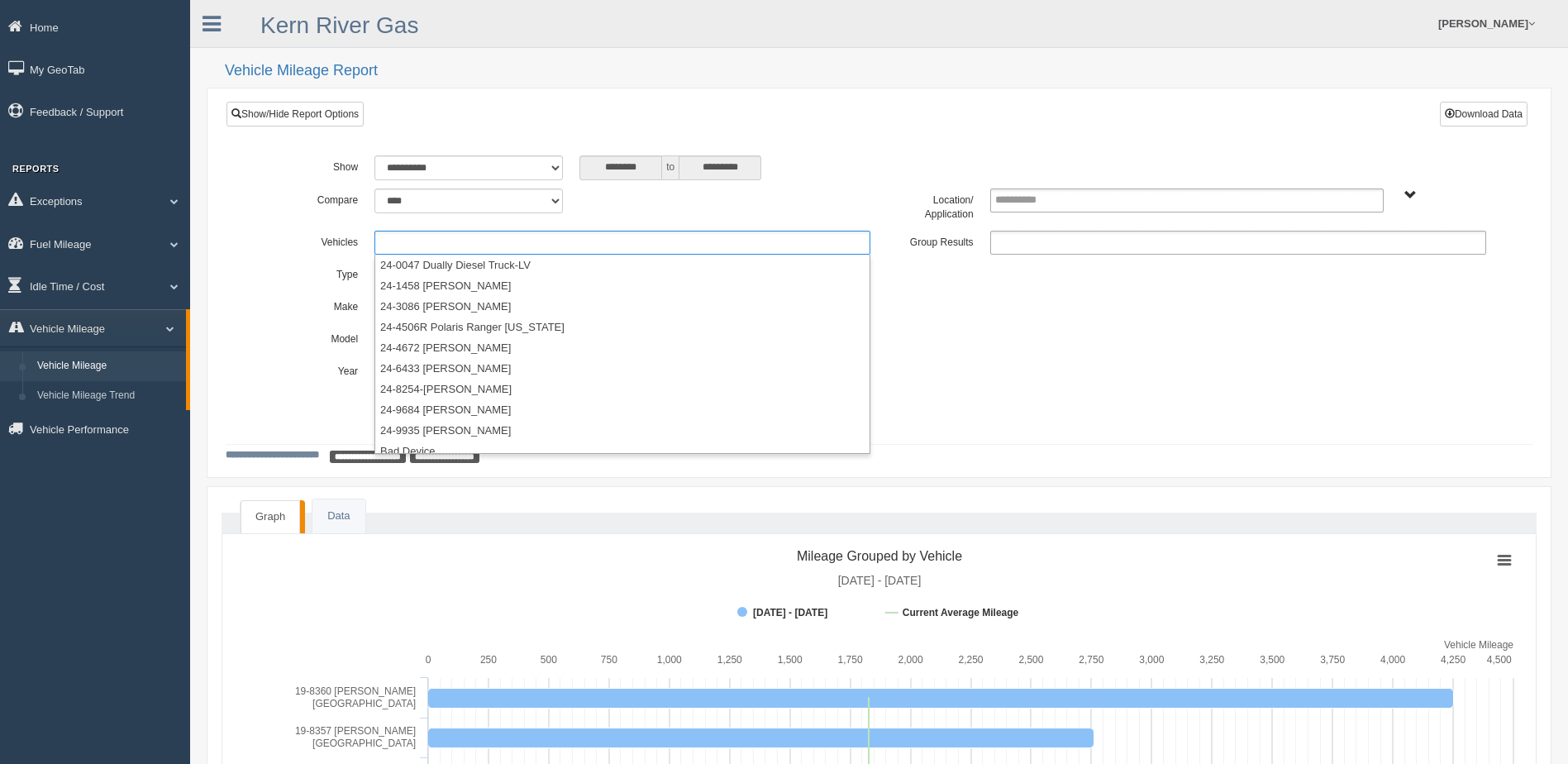
scroll to position [992, 0]
click at [447, 335] on li "24-9684 Mike Constantini" at bounding box center [623, 327] width 495 height 21
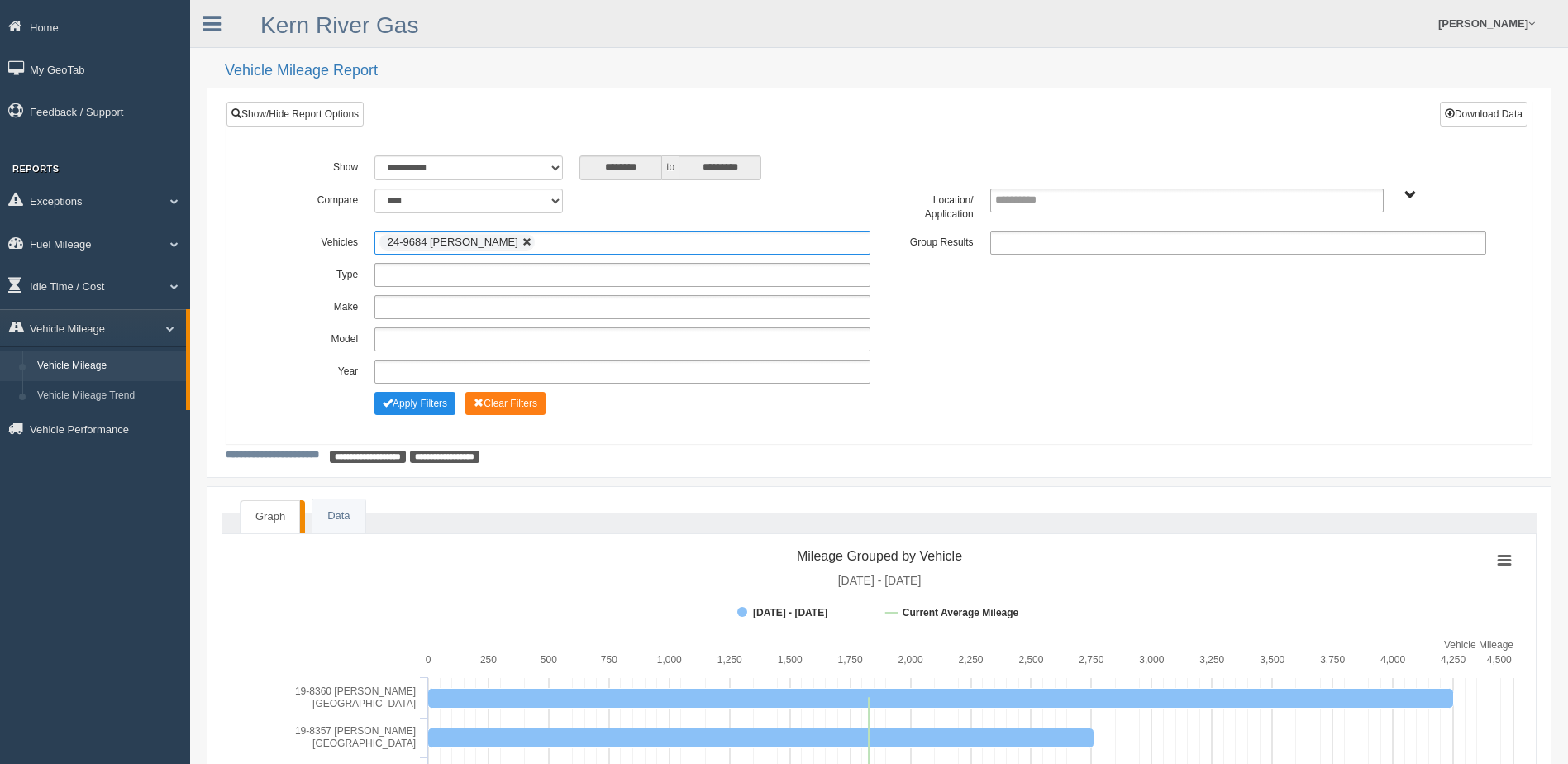
click at [522, 239] on link at bounding box center [527, 242] width 10 height 10
click at [517, 240] on ul at bounding box center [623, 242] width 496 height 24
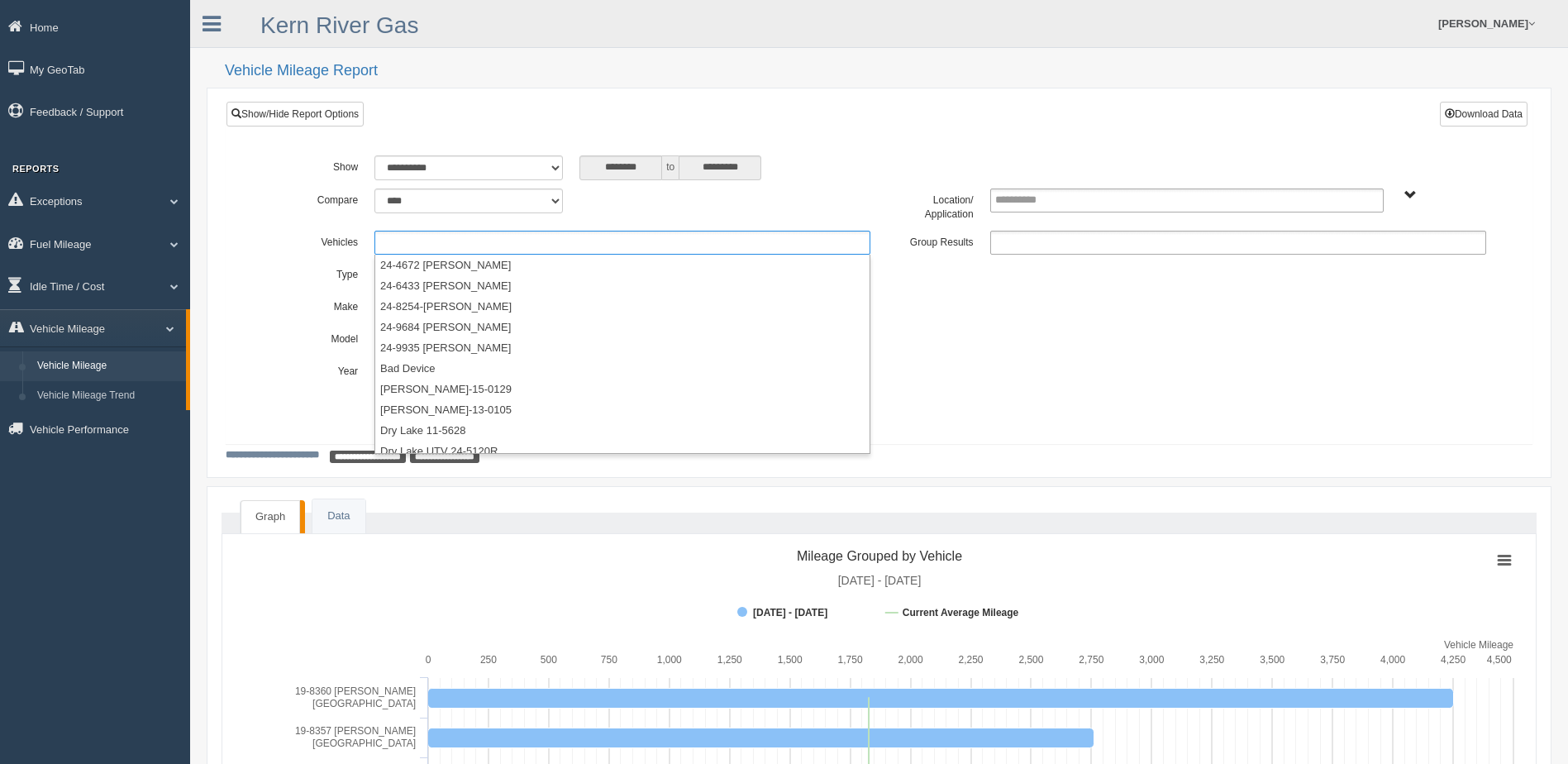
scroll to position [0, 0]
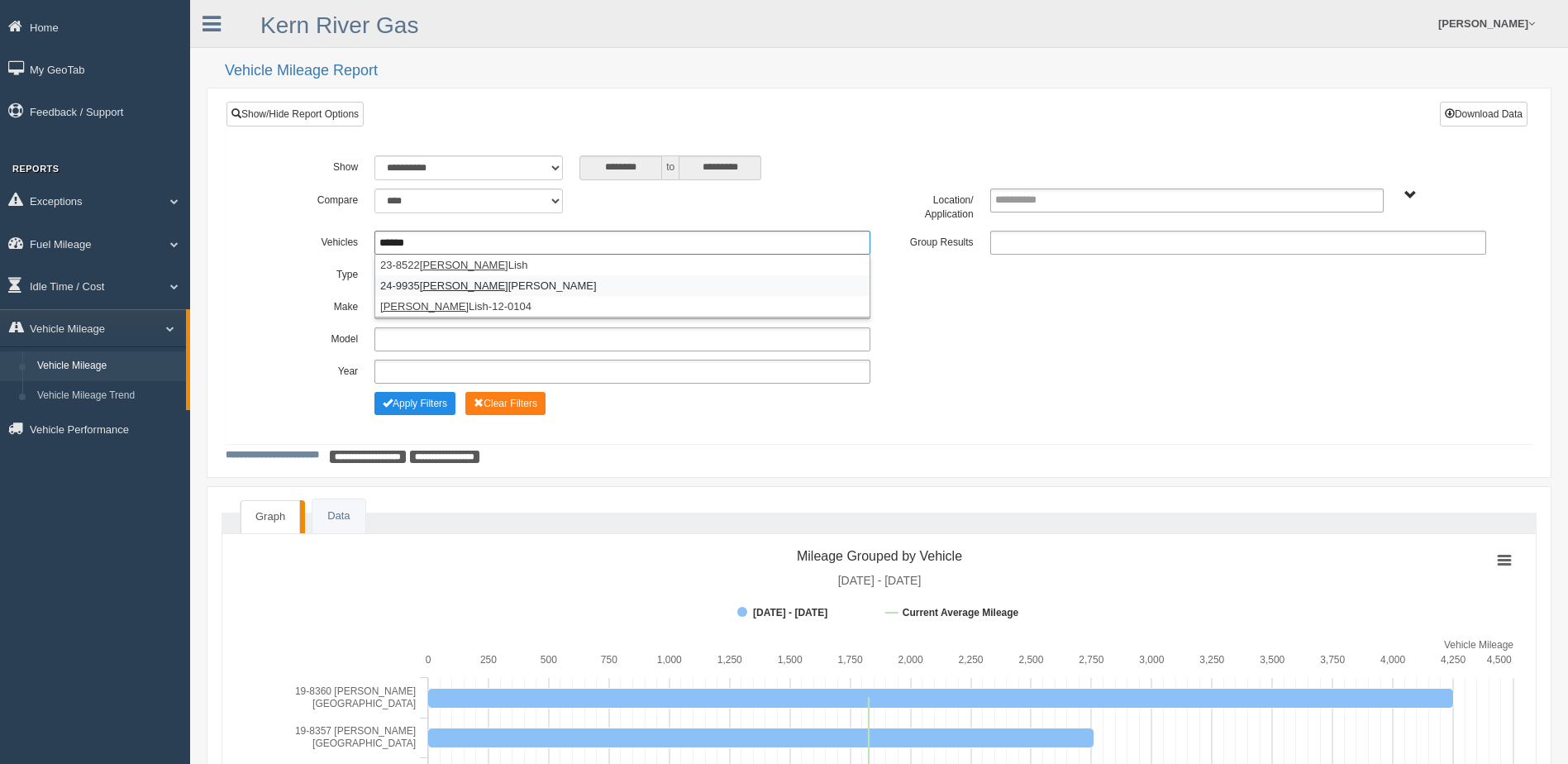
type input "******"
click at [485, 284] on li "24-9935 Justin Gonzales" at bounding box center [623, 285] width 495 height 21
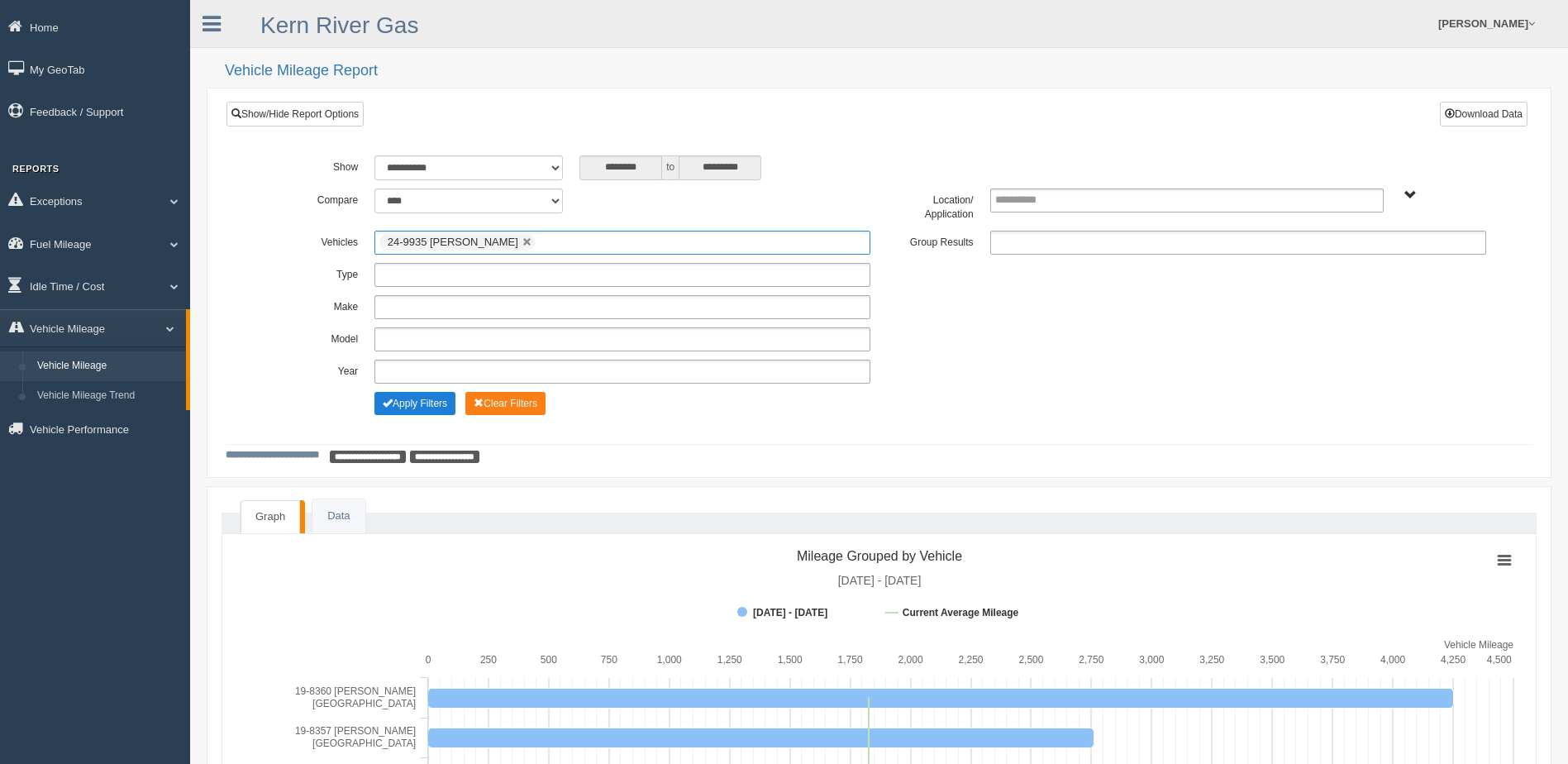
click at [418, 405] on button "Apply Filters" at bounding box center [415, 403] width 81 height 23
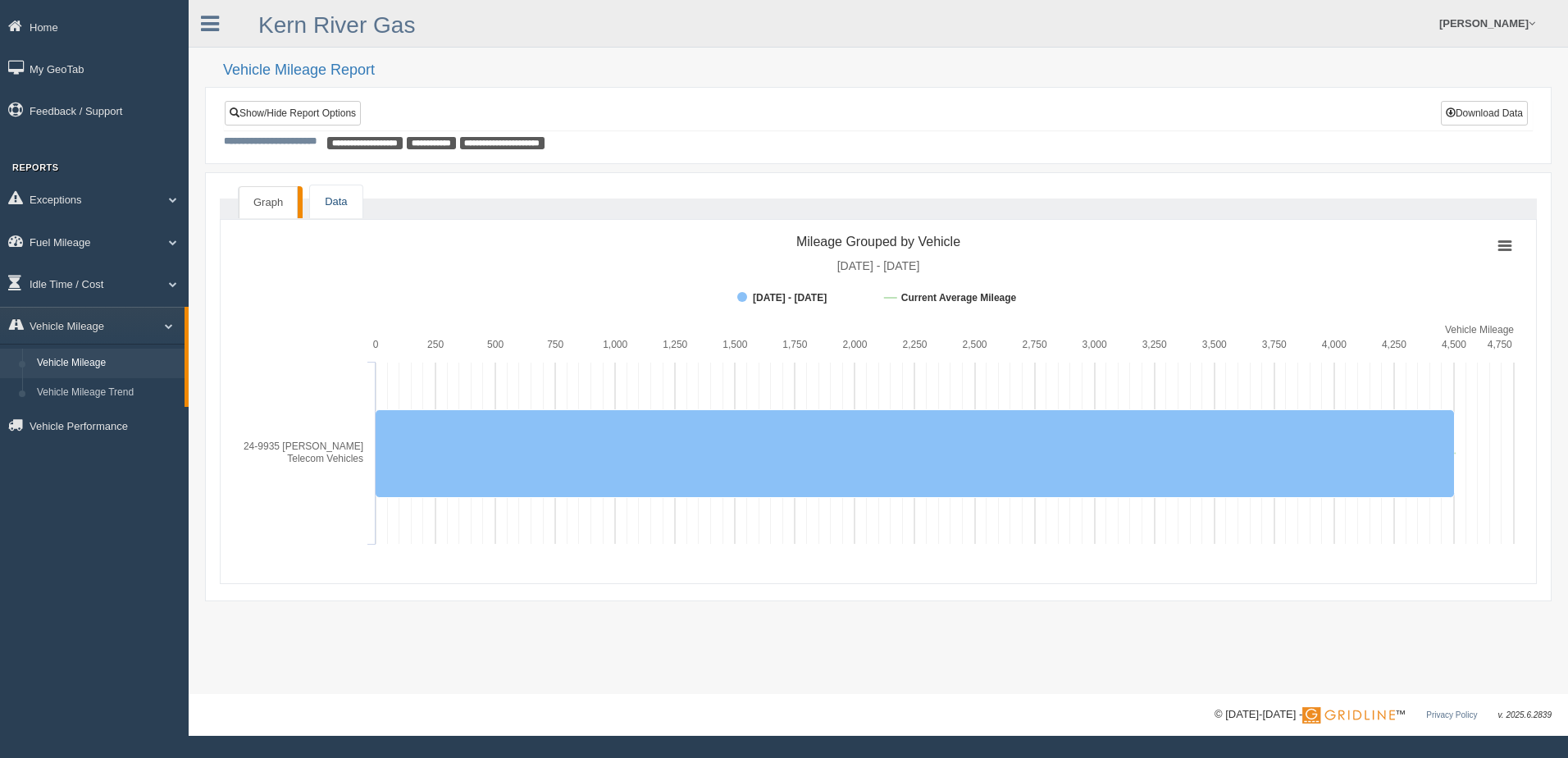
click at [331, 196] on link "Data" at bounding box center [336, 202] width 52 height 33
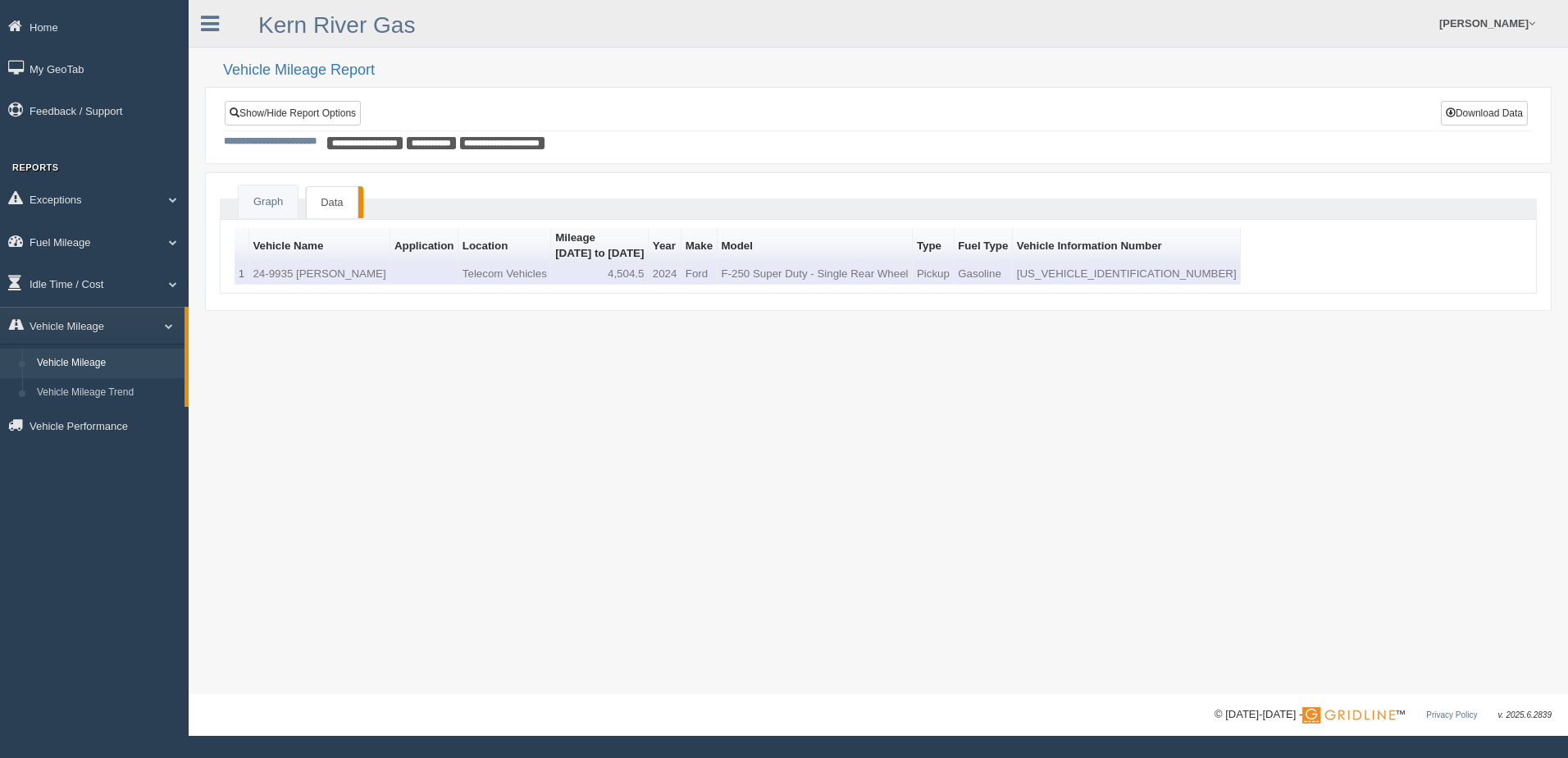
click at [619, 270] on td "4,504.5" at bounding box center [600, 274] width 97 height 21
copy td "4,504.5"
click at [469, 438] on div "**********" at bounding box center [878, 347] width 1379 height 694
click at [34, 71] on link "My GeoTab" at bounding box center [94, 68] width 189 height 37
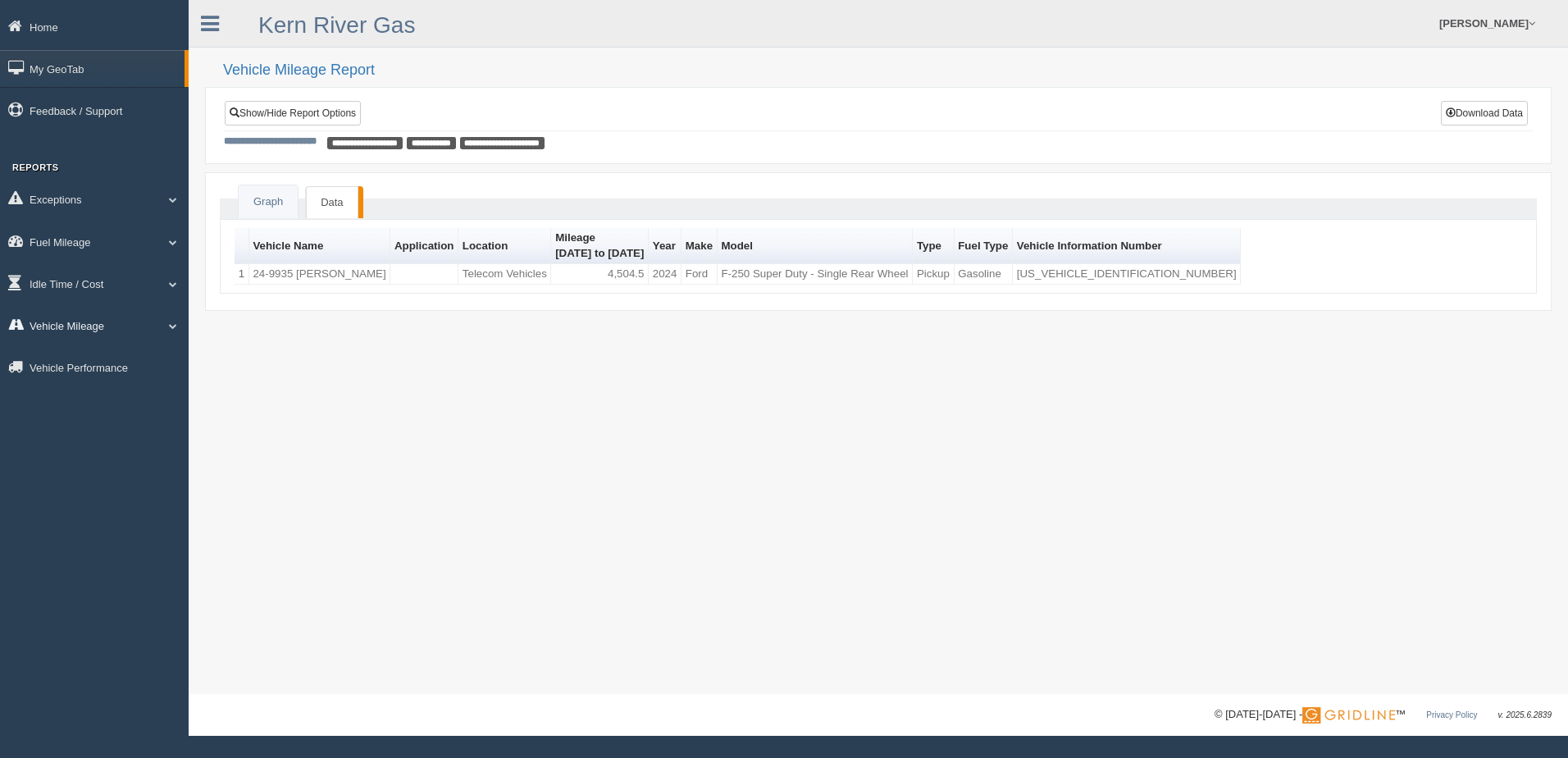
click at [44, 317] on link "Vehicle Mileage" at bounding box center [94, 325] width 189 height 37
click at [56, 395] on link "Vehicle Mileage Trend" at bounding box center [106, 393] width 155 height 29
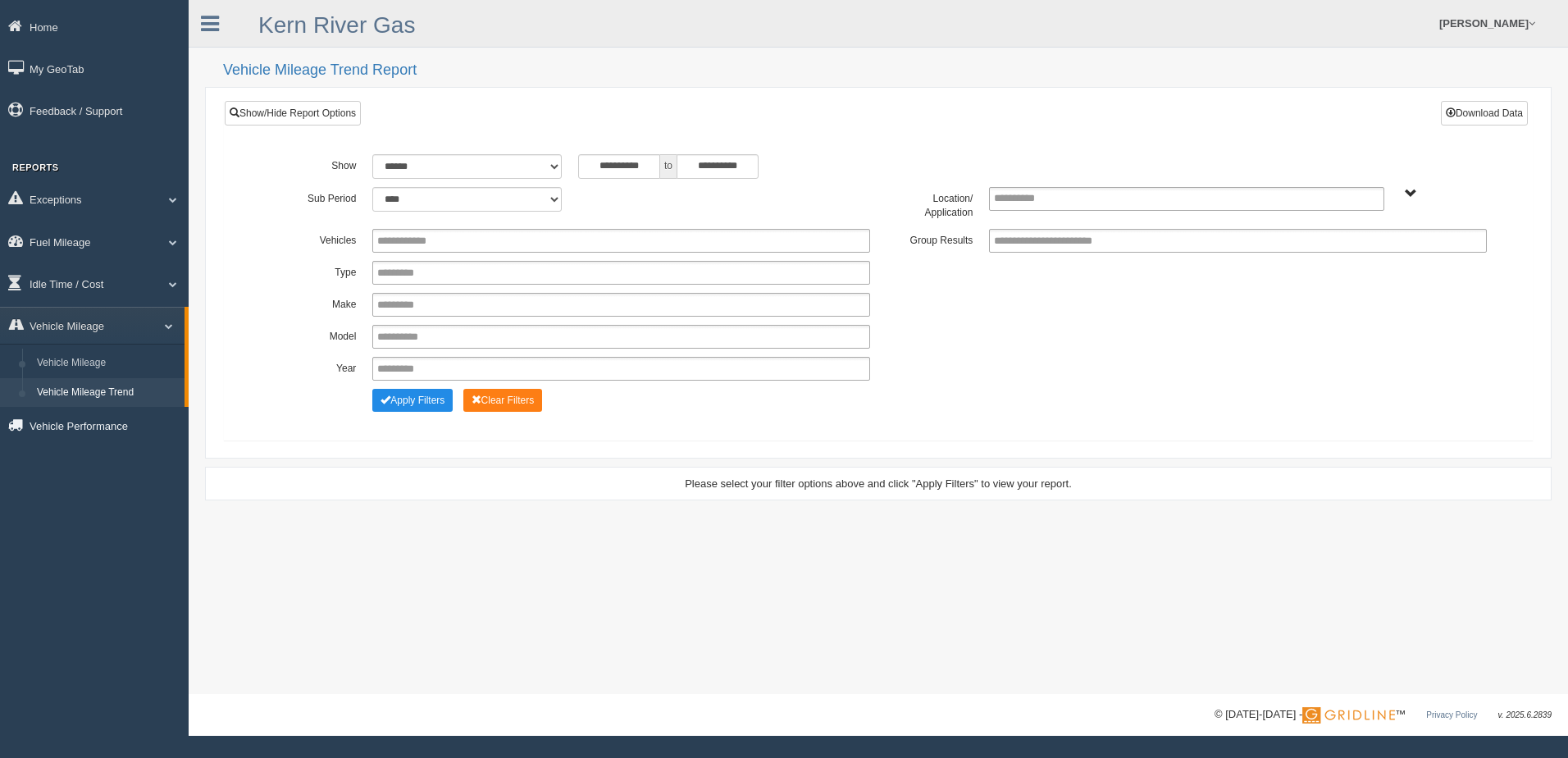
click at [50, 428] on link "Vehicle Performance" at bounding box center [94, 425] width 189 height 37
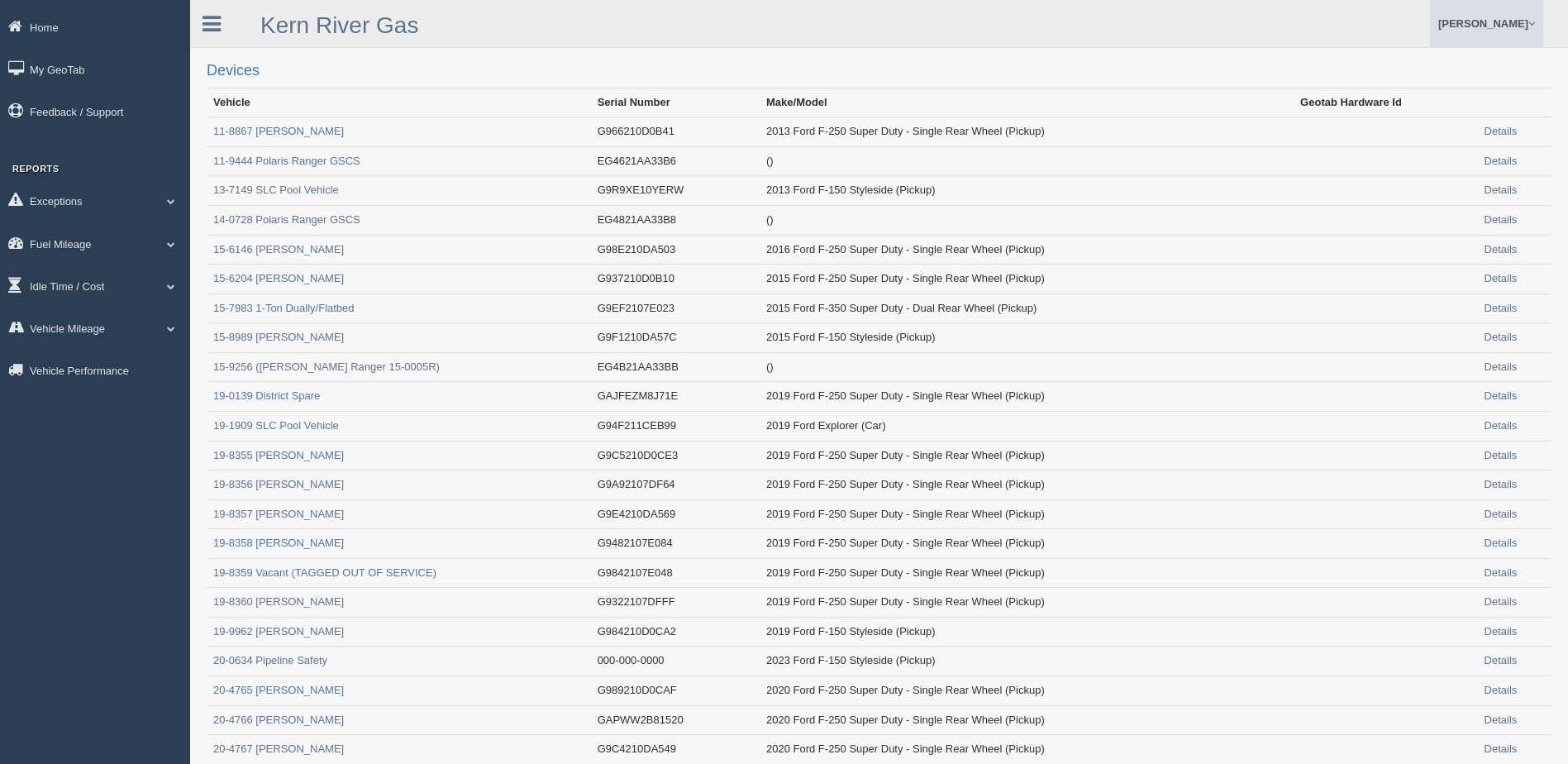
click at [1515, 23] on link "[PERSON_NAME]" at bounding box center [1487, 23] width 113 height 47
click at [61, 140] on div "Home My GeoTab Feedback / Support Reports Exceptions Critical Engine Events Cri…" at bounding box center [95, 200] width 190 height 385
click at [31, 31] on link "Home" at bounding box center [95, 27] width 190 height 37
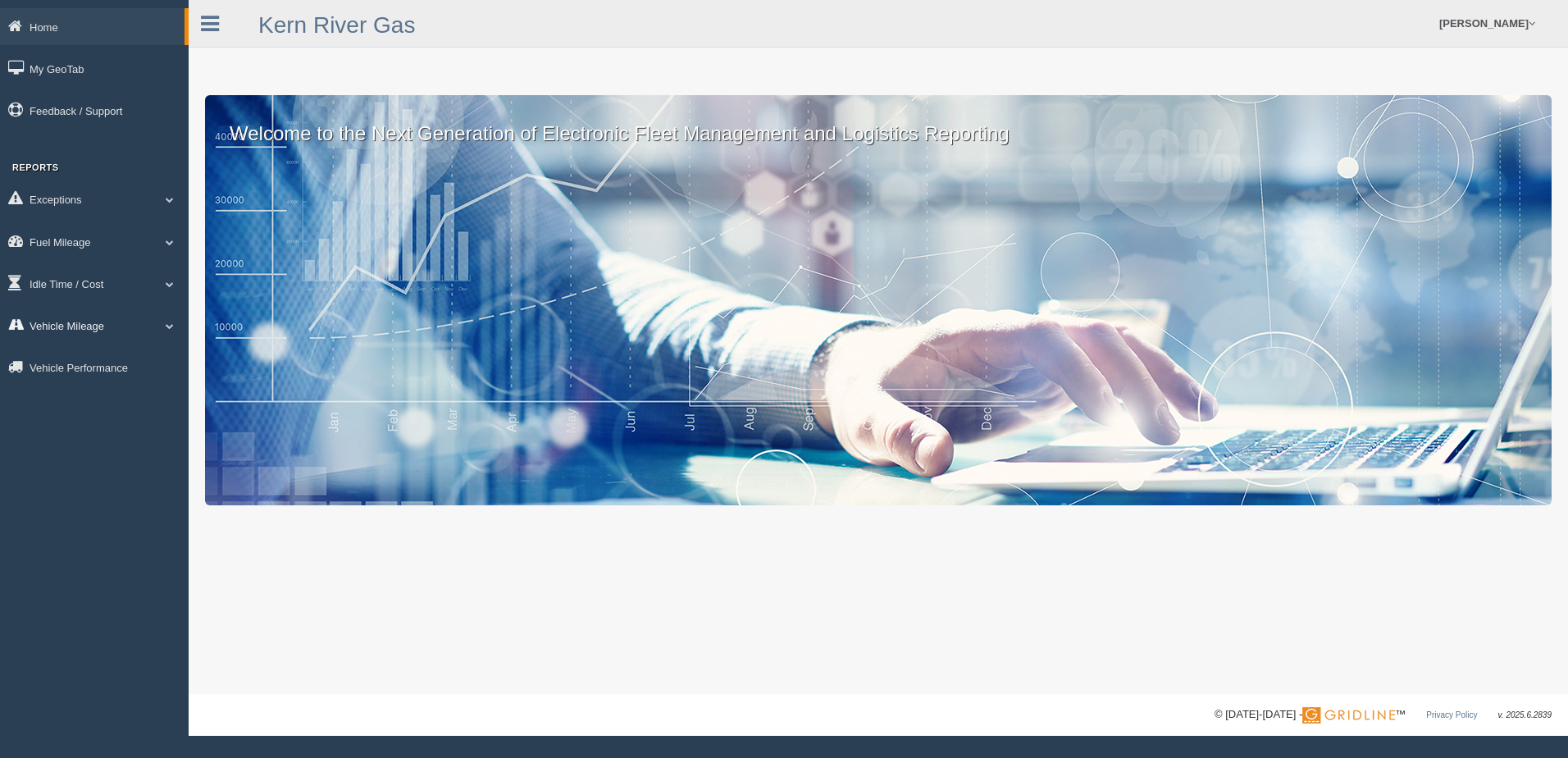
click at [55, 318] on link "Vehicle Mileage" at bounding box center [94, 325] width 189 height 37
click at [98, 235] on link "Fuel Mileage" at bounding box center [94, 241] width 189 height 37
click at [98, 235] on link "Fuel Mileage" at bounding box center [92, 241] width 185 height 37
click at [84, 334] on link "Vehicle Mileage" at bounding box center [94, 325] width 189 height 37
click at [477, 642] on div "Welcome to the Next Generation of Electronic Fleet Management and Logistics Rep…" at bounding box center [878, 347] width 1379 height 694
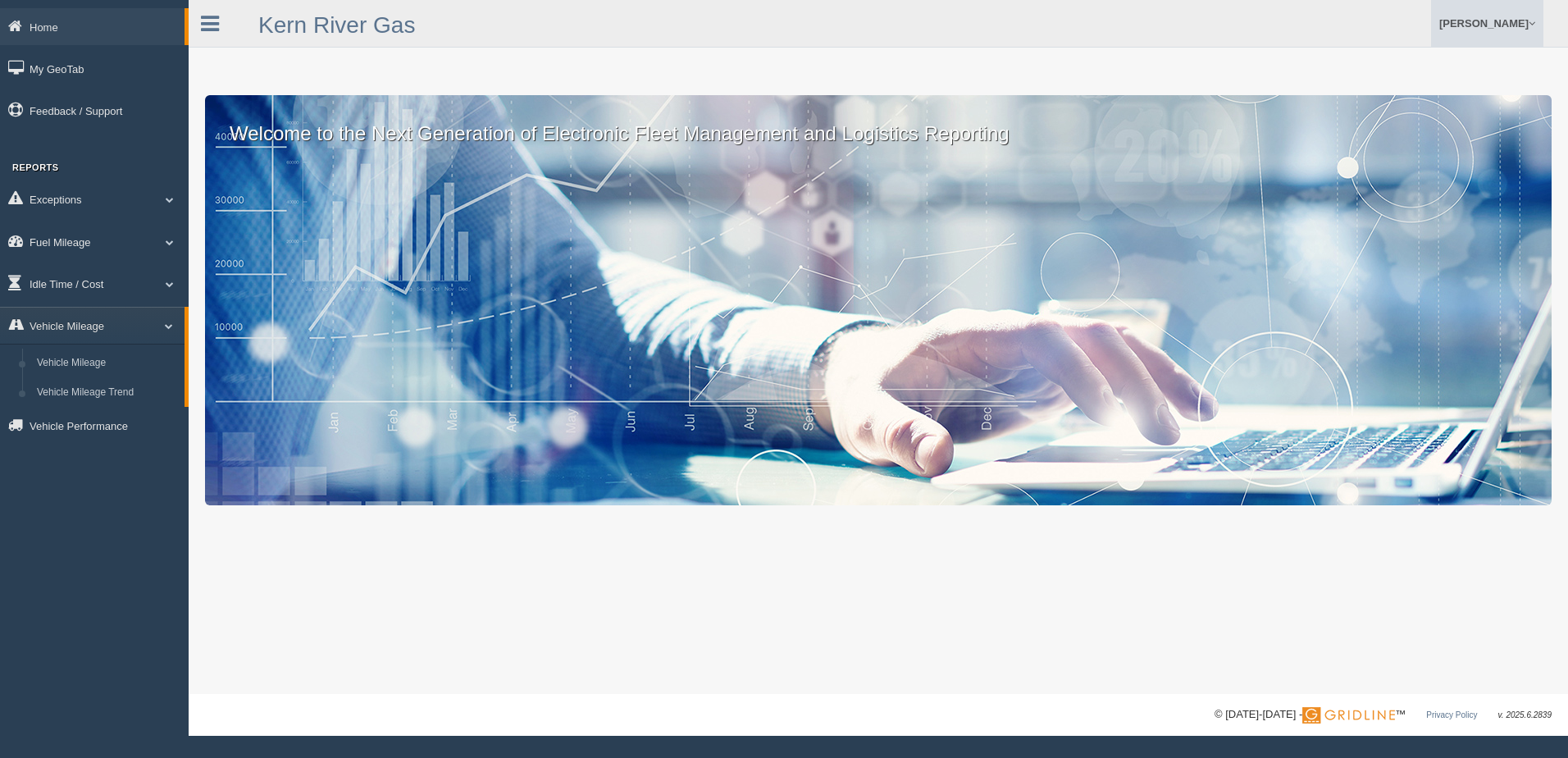
click at [1506, 19] on link "[PERSON_NAME]" at bounding box center [1487, 23] width 112 height 47
click at [1442, 101] on link "Log Off" at bounding box center [1453, 98] width 179 height 33
